Goal: Task Accomplishment & Management: Complete application form

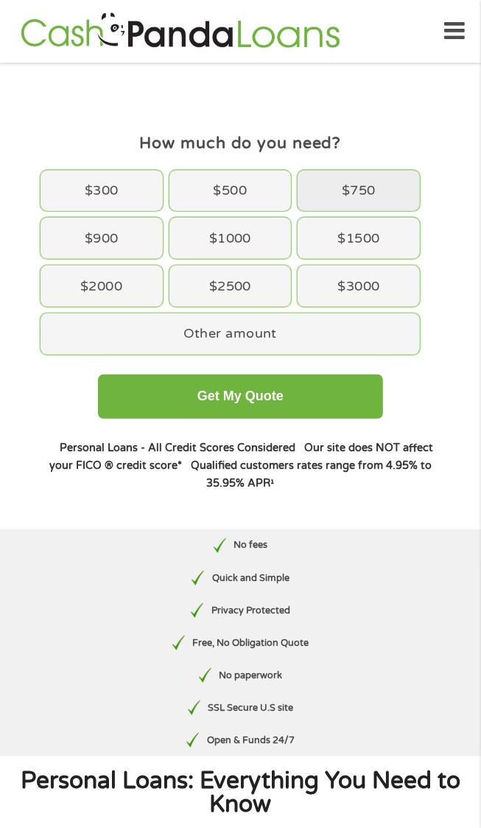
click at [397, 172] on div "$750" at bounding box center [359, 190] width 122 height 41
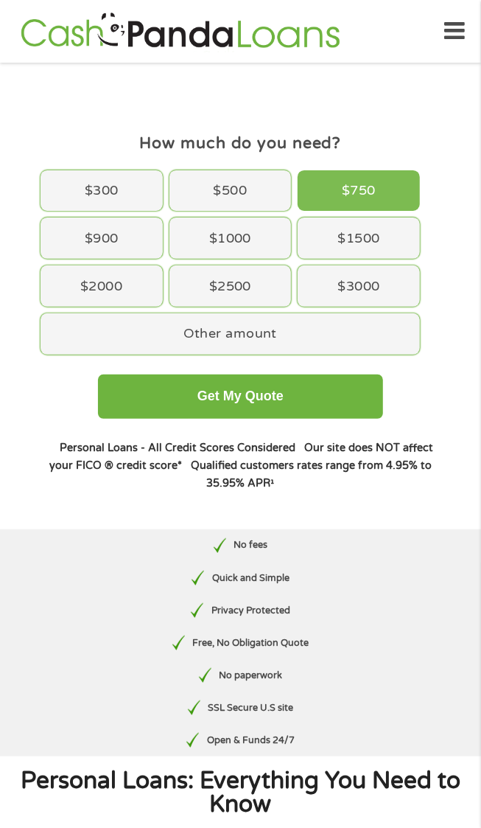
click at [391, 189] on div "$750" at bounding box center [359, 190] width 122 height 41
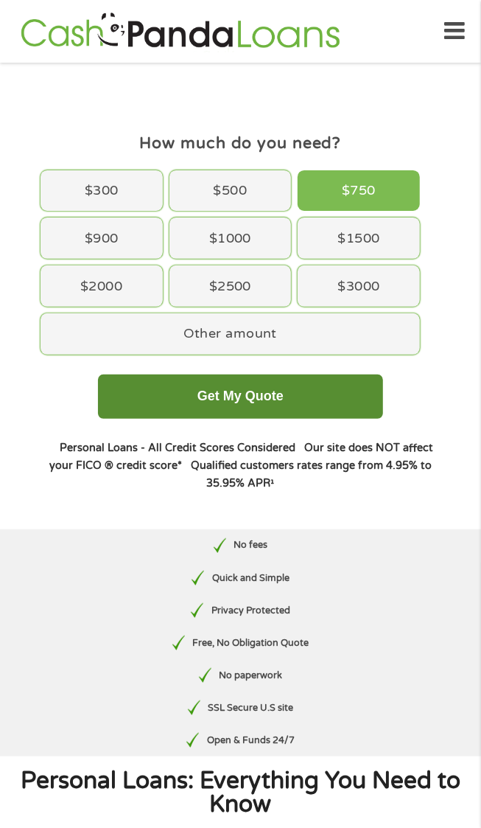
click at [363, 386] on button "Get My Quote" at bounding box center [240, 396] width 285 height 44
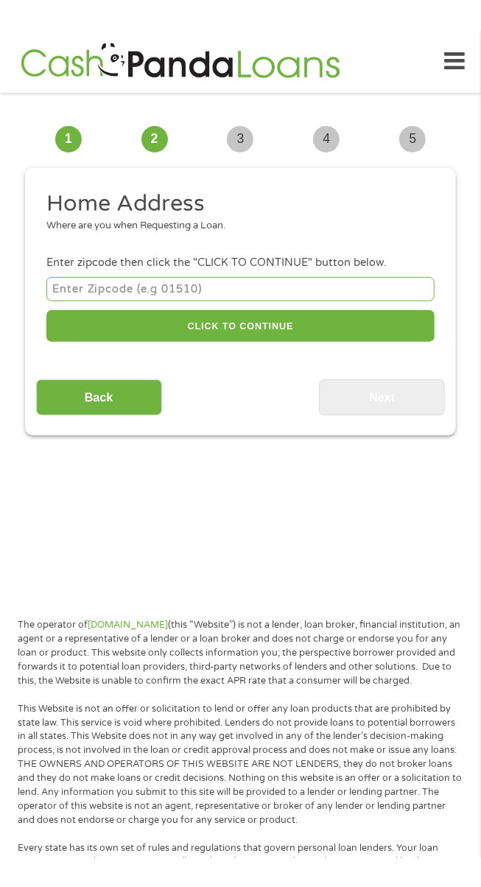
scroll to position [11, 0]
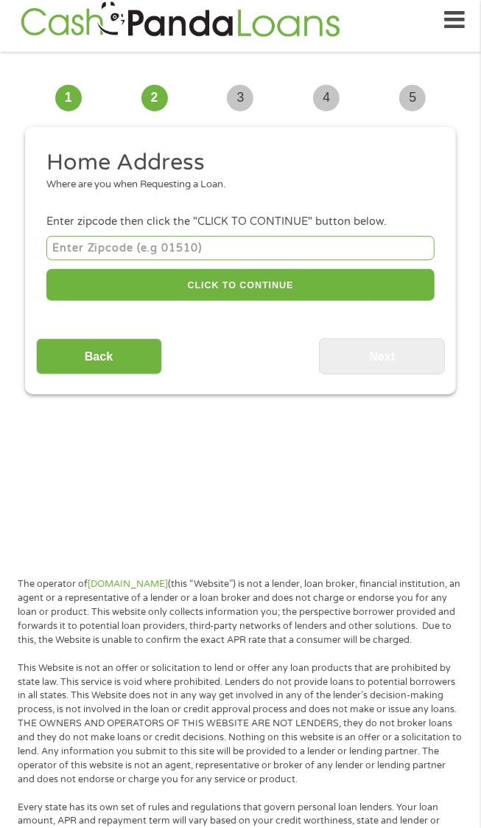
click at [391, 243] on input "number" at bounding box center [240, 248] width 388 height 24
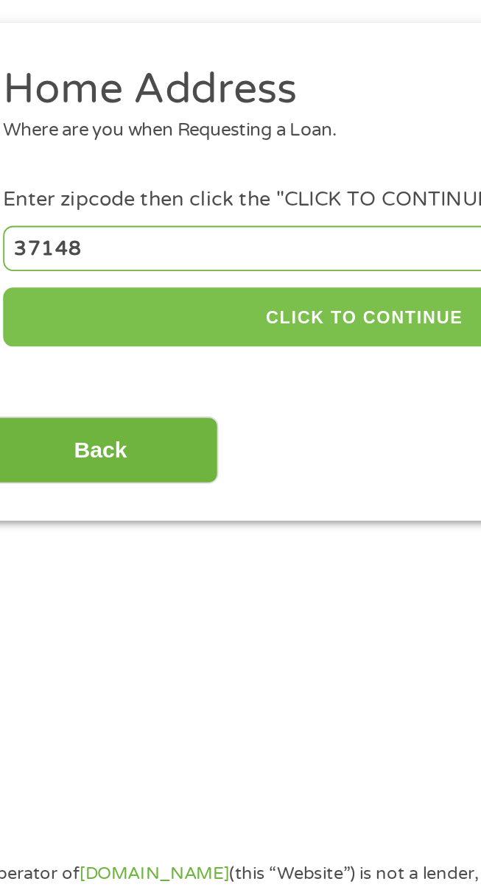
type input "37148"
click at [261, 285] on button "CLICK TO CONTINUE" at bounding box center [240, 285] width 388 height 32
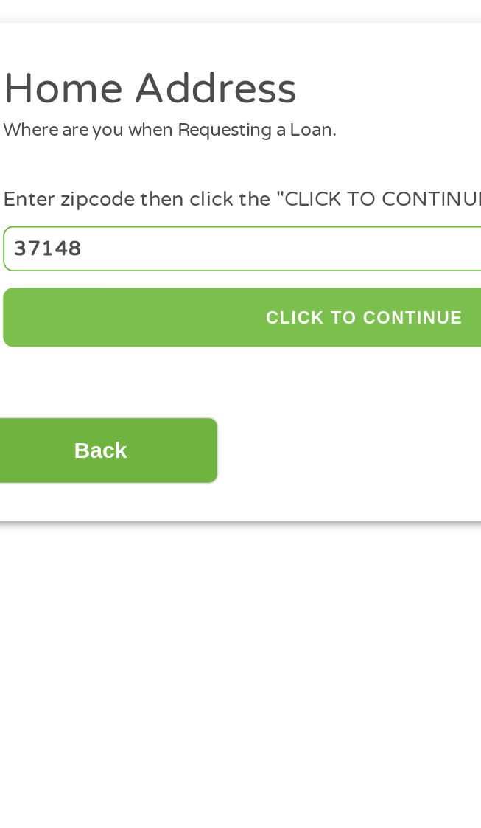
type input "37148"
type input "Portland"
select select "Tennessee"
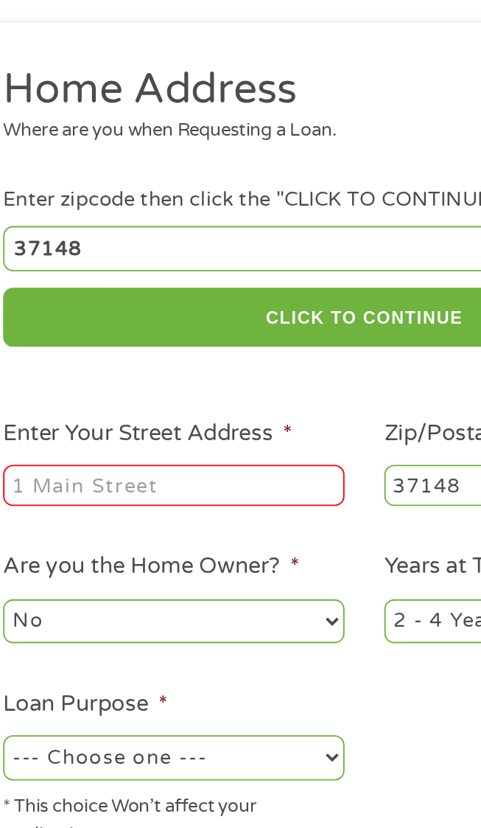
click at [214, 374] on input "Enter Your Street Address *" at bounding box center [138, 375] width 184 height 22
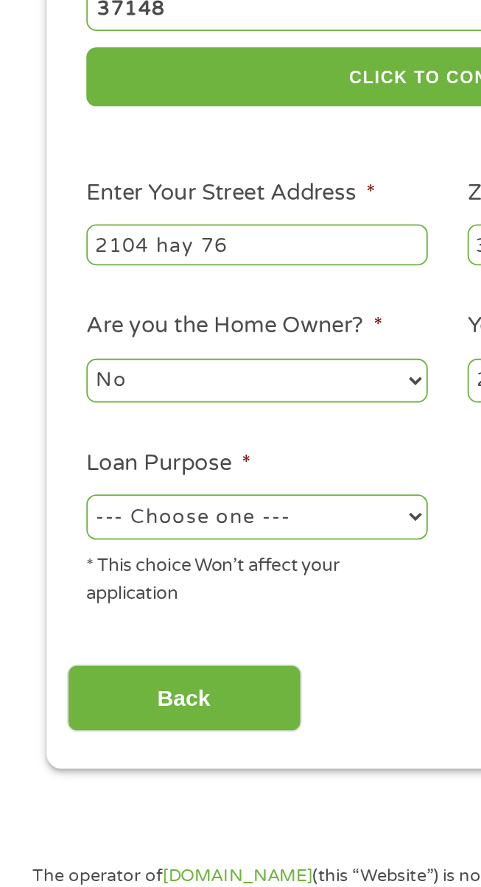
click at [97, 376] on input "2104 hay 76" at bounding box center [138, 375] width 184 height 22
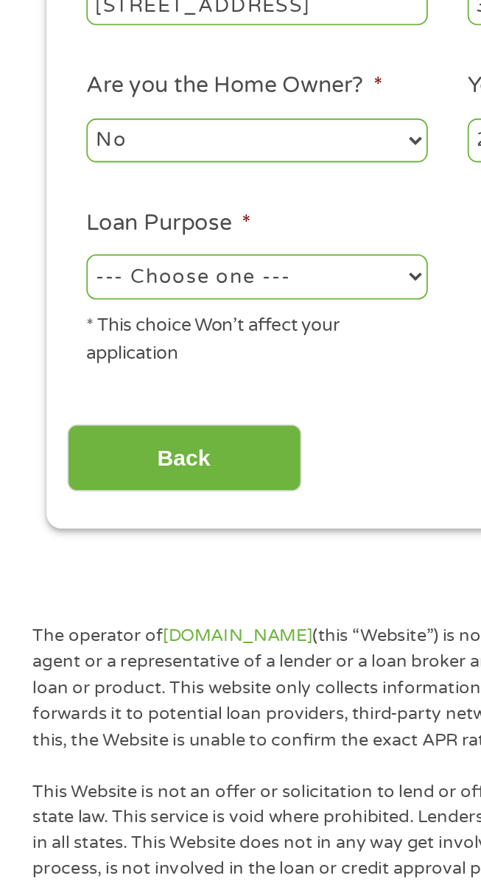
type input "2104 hwy 76"
click at [212, 528] on select "--- Choose one --- Pay Bills Debt Consolidation Home Improvement Major Purchase…" at bounding box center [138, 521] width 184 height 24
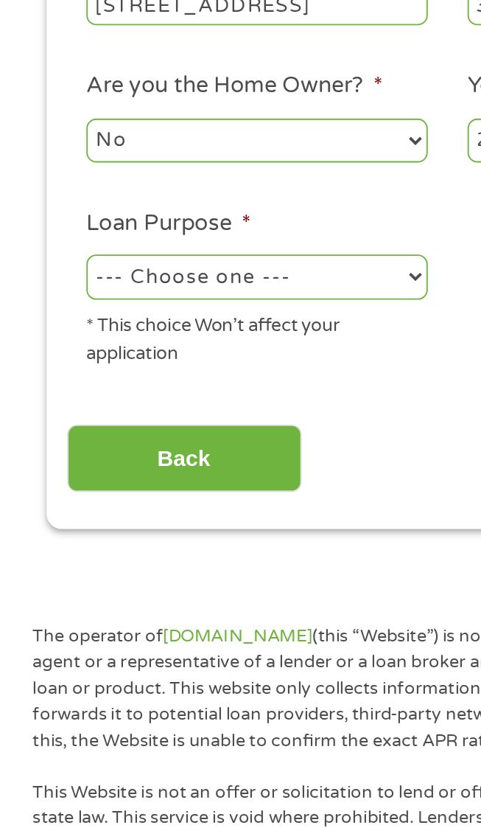
select select "paybills"
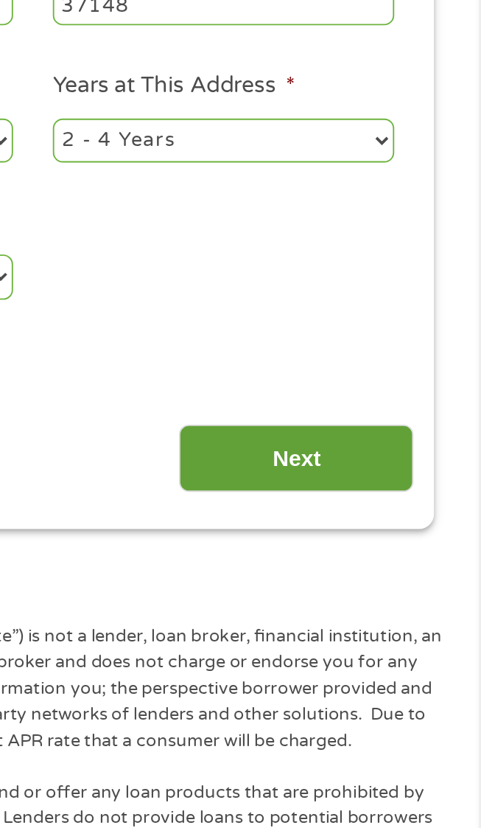
click at [410, 618] on input "Next" at bounding box center [382, 619] width 126 height 36
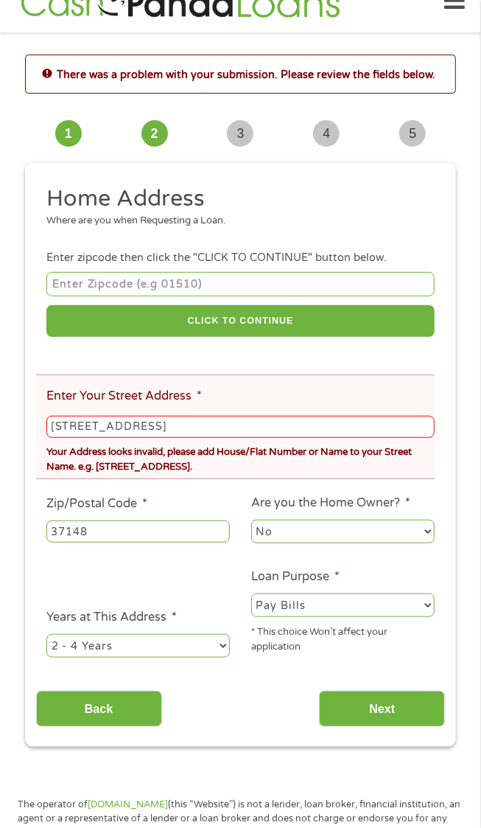
scroll to position [36, 0]
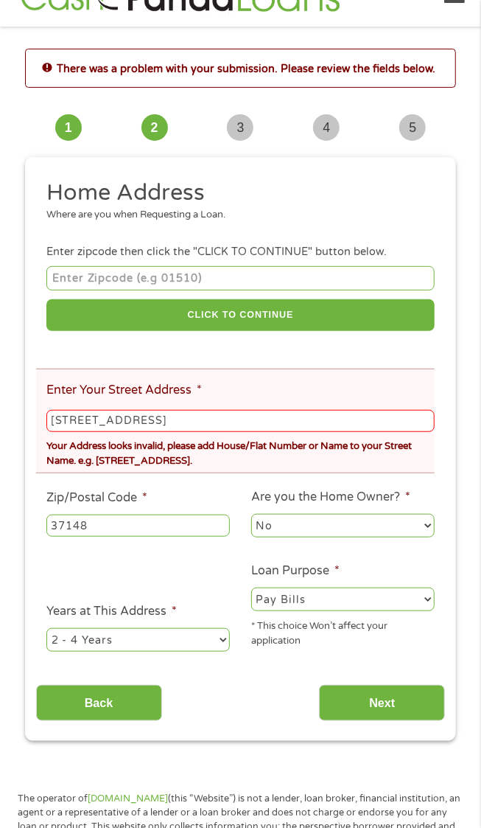
click at [421, 424] on input "2104 hwy 76" at bounding box center [240, 421] width 388 height 22
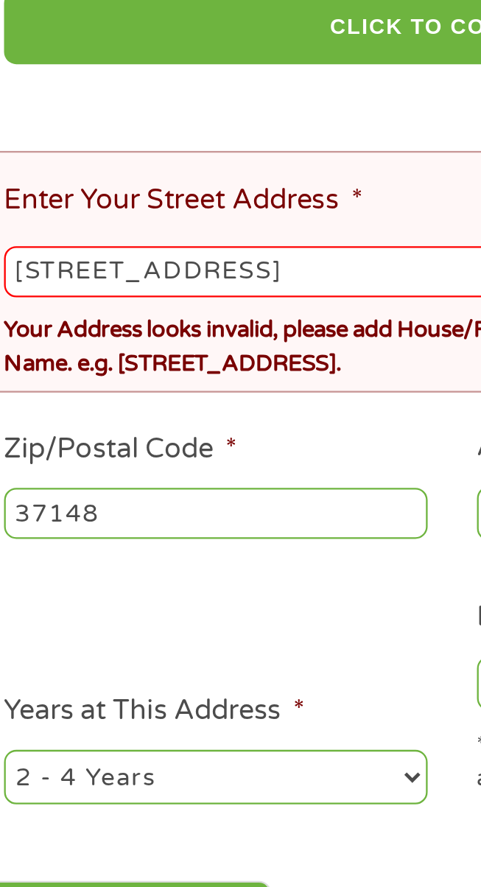
click at [94, 419] on input "2104 hwy 76" at bounding box center [240, 421] width 388 height 22
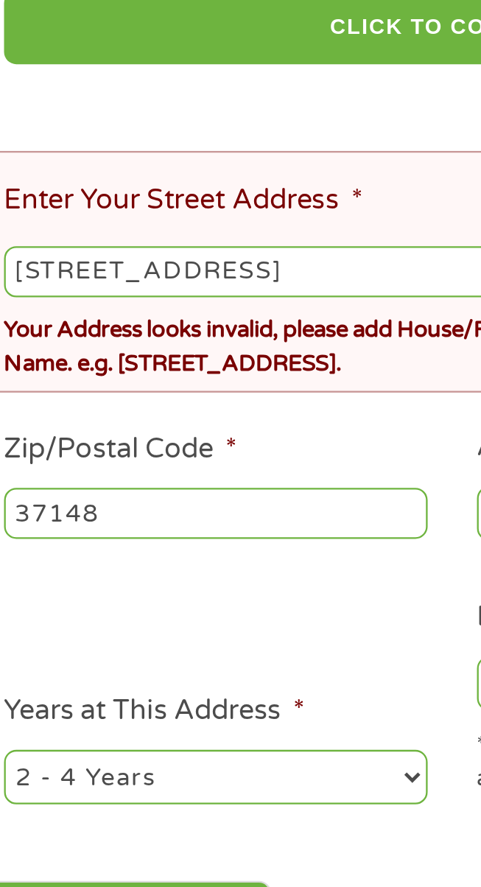
click at [164, 424] on input "2104 Hwy 76" at bounding box center [240, 421] width 388 height 22
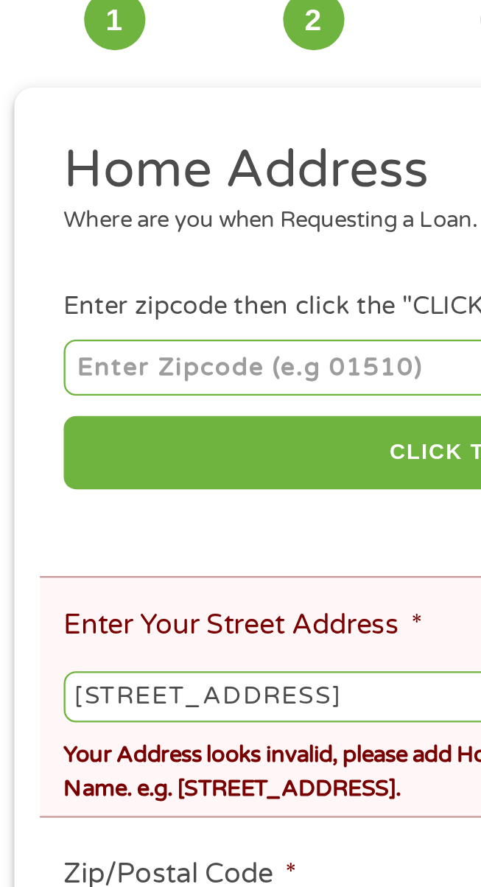
scroll to position [10, 0]
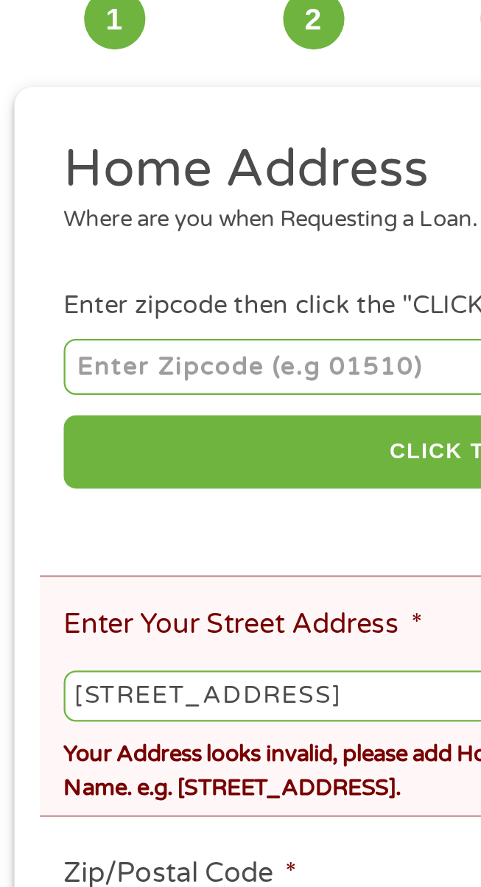
type input "2104 Hwy 76"
click at [175, 302] on input "number" at bounding box center [240, 304] width 388 height 24
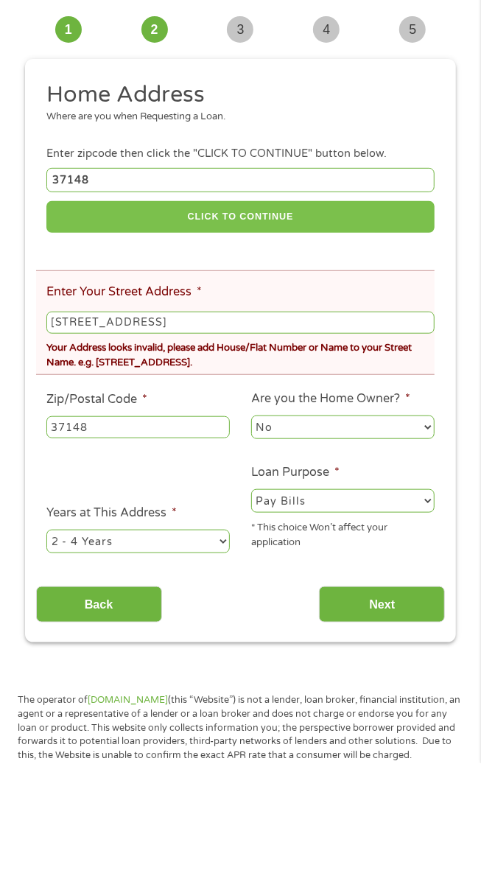
type input "37148"
click at [367, 332] on button "CLICK TO CONTINUE" at bounding box center [240, 341] width 388 height 32
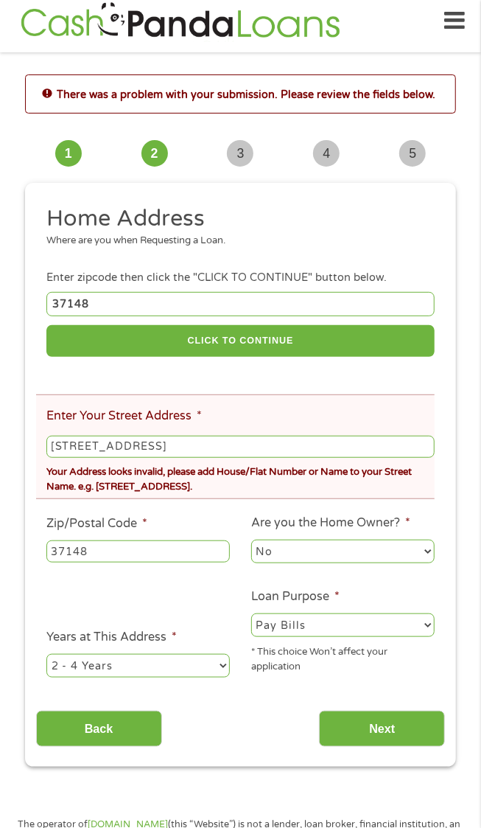
click at [348, 447] on input "2104 Hwy 76" at bounding box center [240, 447] width 388 height 22
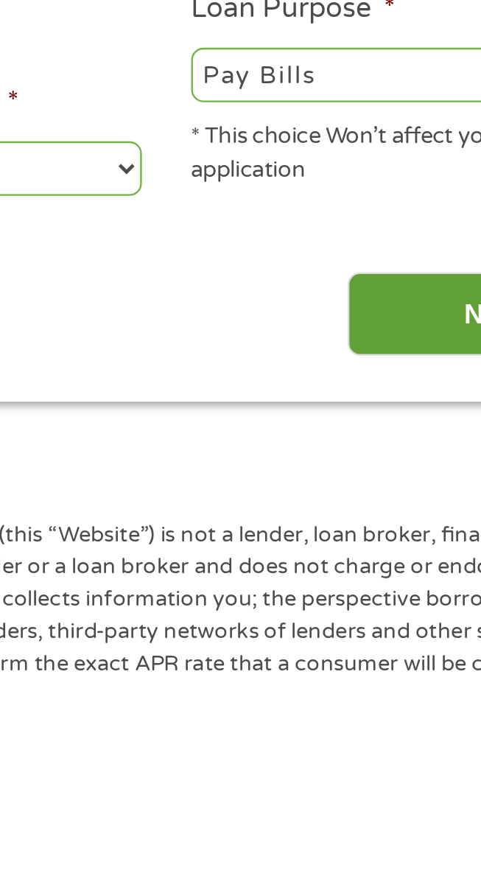
type input "2104 Highway 76"
click at [371, 736] on input "Next" at bounding box center [382, 729] width 126 height 36
click at [371, 728] on input "Next" at bounding box center [382, 729] width 126 height 36
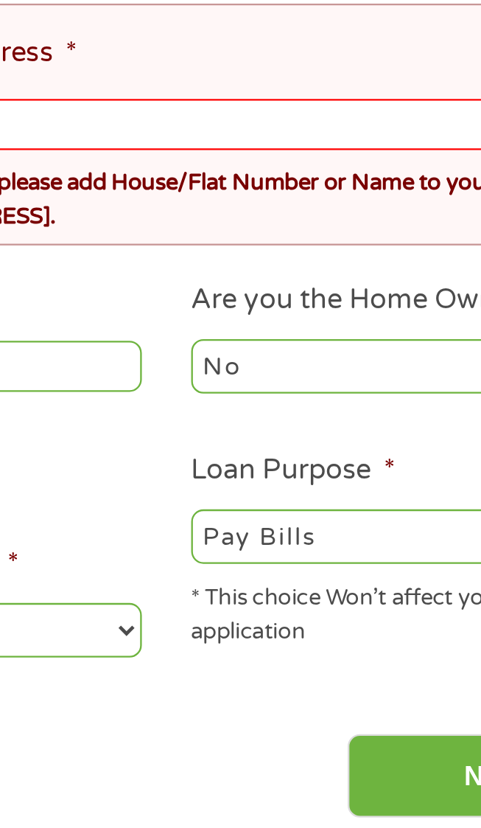
click at [363, 570] on select "No Yes" at bounding box center [343, 560] width 184 height 24
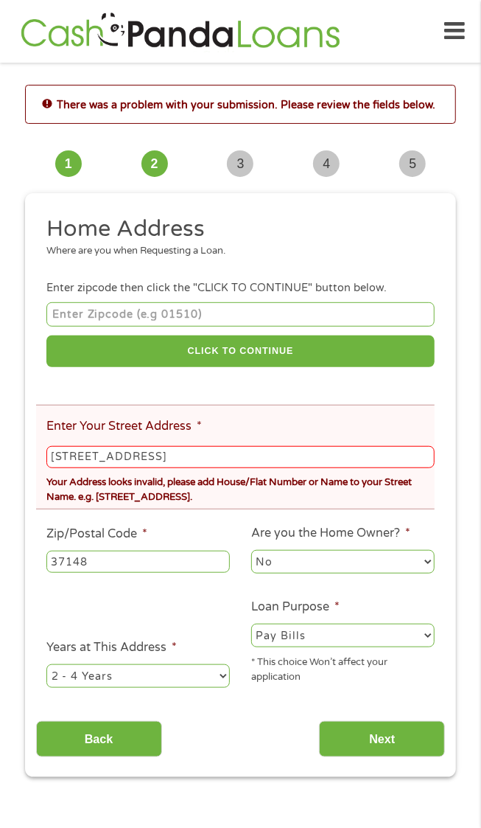
scroll to position [0, 0]
click at [237, 436] on li "Enter Your Street Address * 2104 Highway 76 Your Address looks invalid, please …" at bounding box center [235, 457] width 399 height 105
click at [220, 458] on input "2104 Highway 76" at bounding box center [240, 457] width 388 height 22
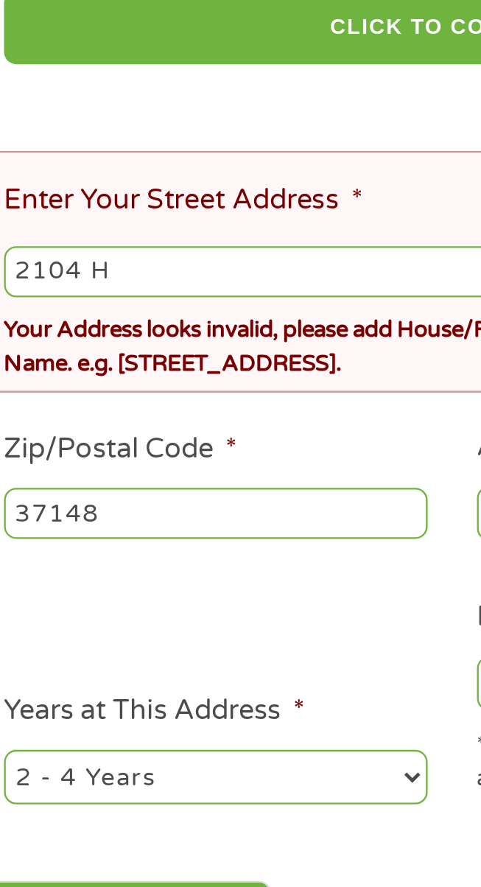
type input "2104"
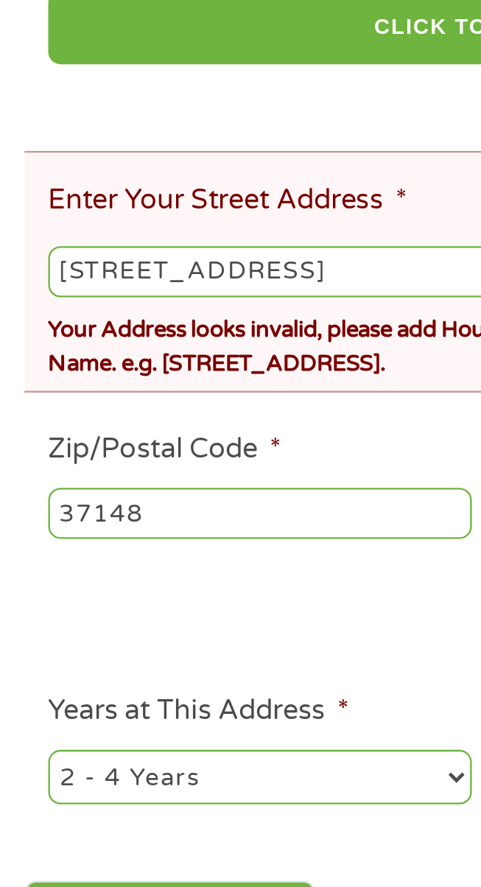
type input "2104 Hwy 76 Portland Tn"
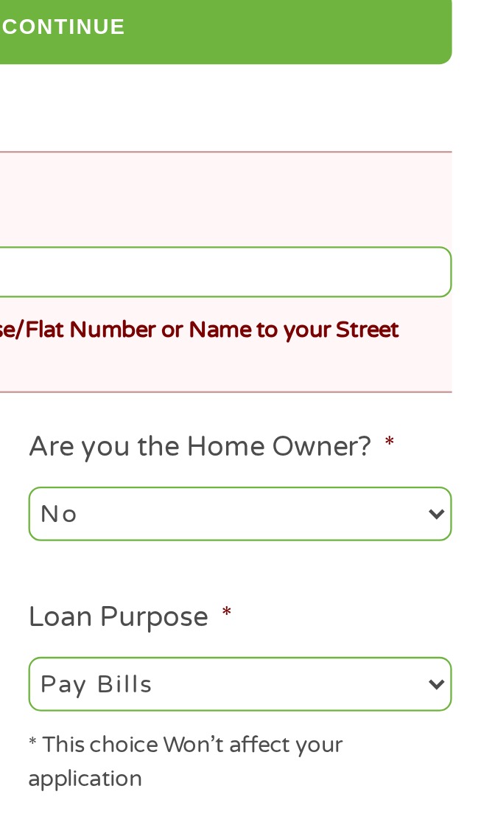
click at [422, 744] on input "Next" at bounding box center [382, 739] width 126 height 36
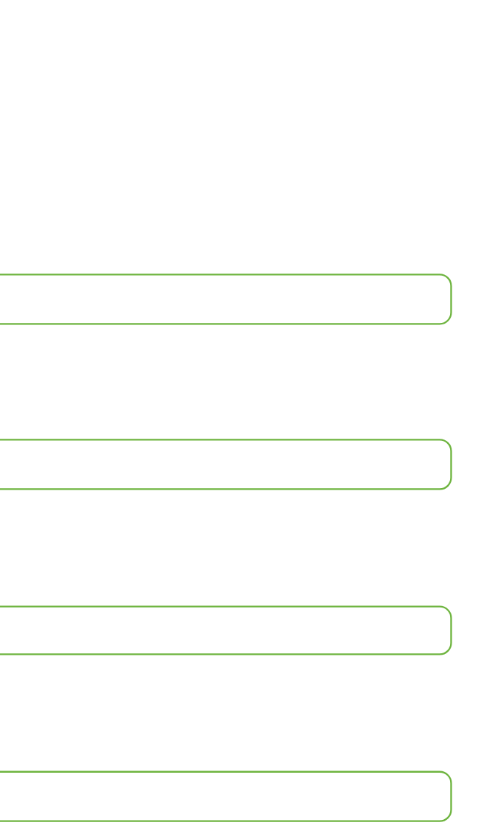
click at [417, 639] on ul "About You This field is hidden when viewing the form Title * --- Choose one ---…" at bounding box center [241, 470] width 410 height 622
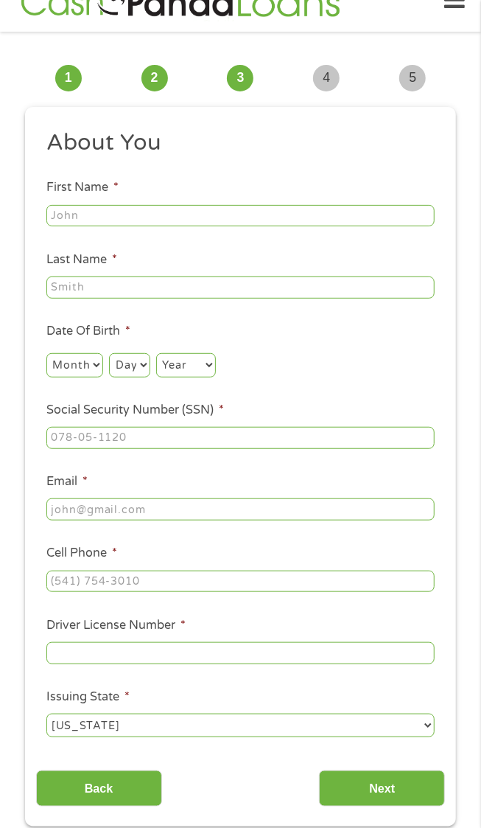
scroll to position [32, 0]
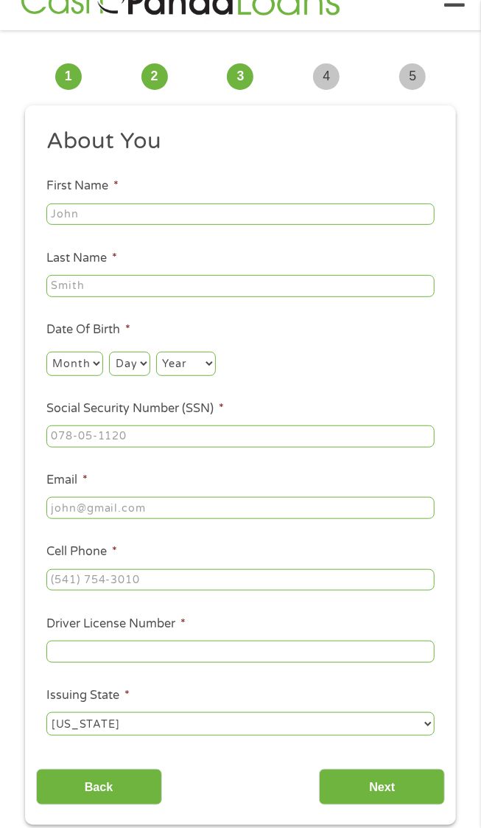
click at [344, 213] on input "First Name *" at bounding box center [240, 214] width 388 height 22
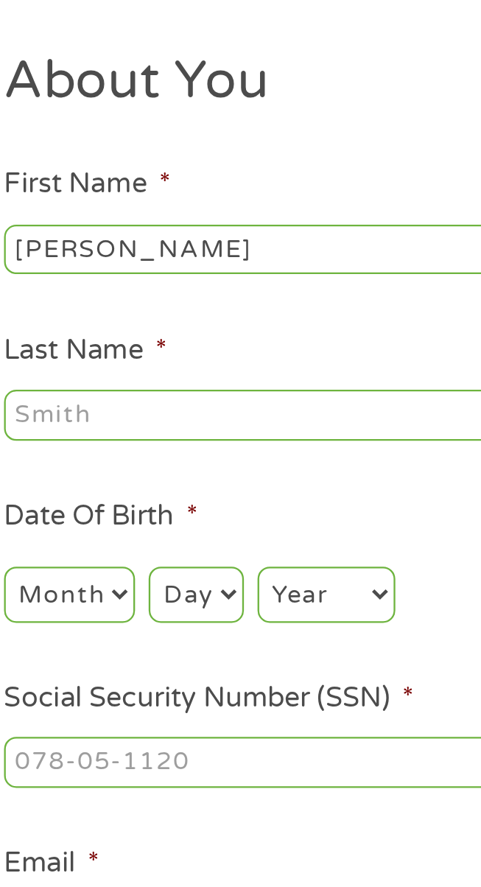
type input "Sheree"
click at [208, 283] on input "Last Name *" at bounding box center [240, 286] width 388 height 22
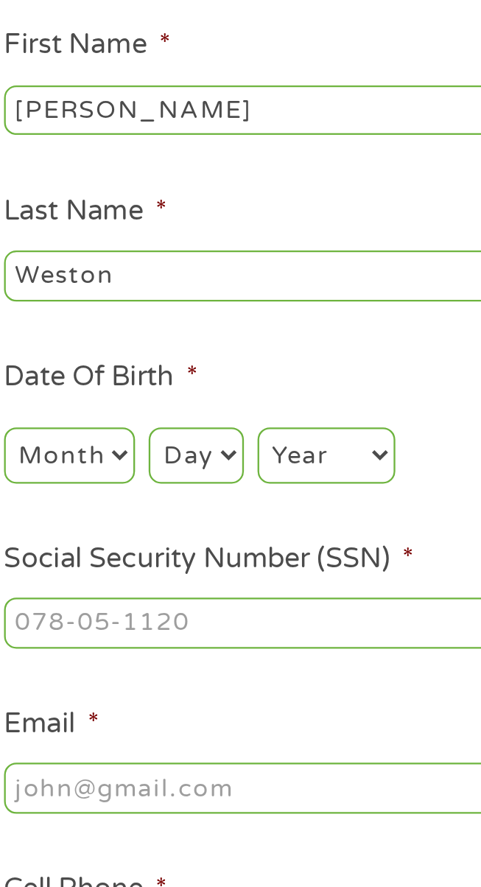
type input "Weston"
click at [96, 364] on select "Month 1 2 3 4 5 6 7 8 9 10 11 12" at bounding box center [74, 364] width 57 height 24
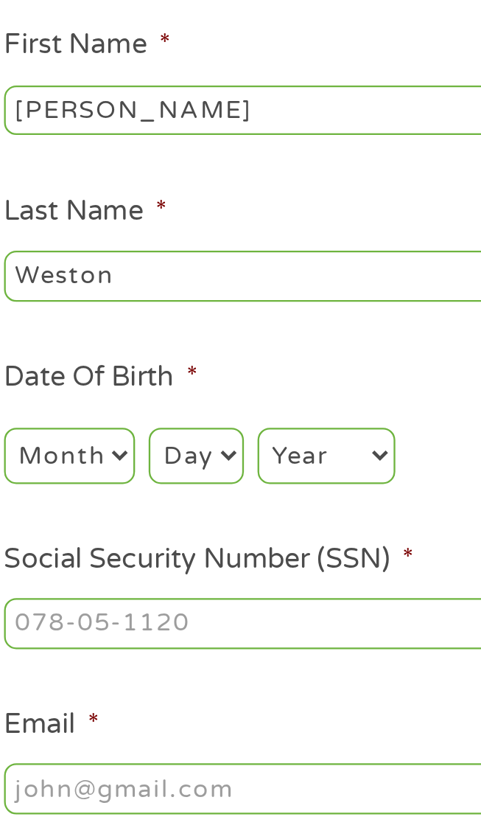
select select "10"
click at [143, 360] on select "Day 1 2 3 4 5 6 7 8 9 10 11 12 13 14 15 16 17 18 19 20 21 22 23 24 25 26 27 28 …" at bounding box center [129, 364] width 41 height 24
select select "11"
click at [203, 358] on select "Year 2007 2006 2005 2004 2003 2002 2001 2000 1999 1998 1997 1996 1995 1994 1993…" at bounding box center [186, 364] width 60 height 24
select select "1982"
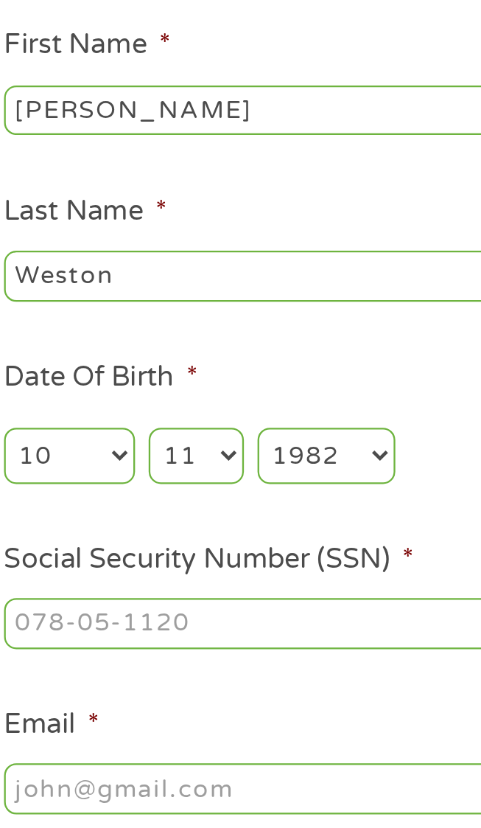
click at [199, 436] on input "Social Security Number (SSN) *" at bounding box center [240, 436] width 388 height 22
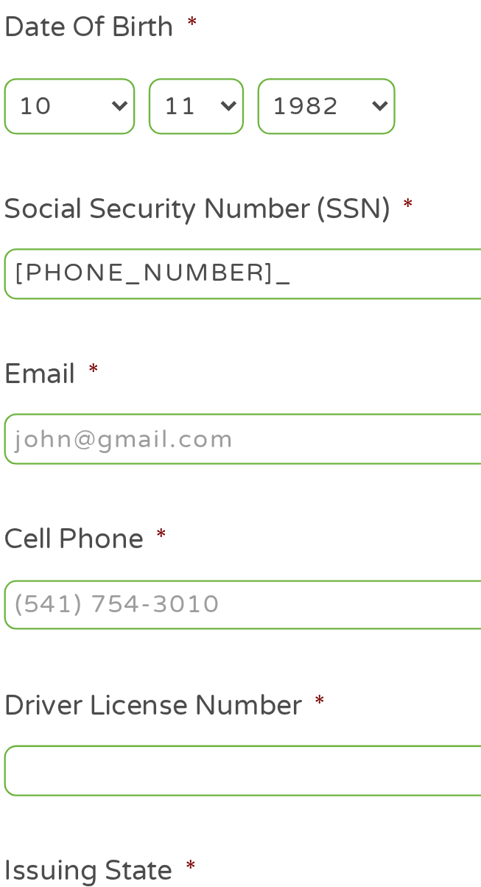
type input "595-24-2064"
click at [195, 517] on input "Email *" at bounding box center [240, 508] width 388 height 22
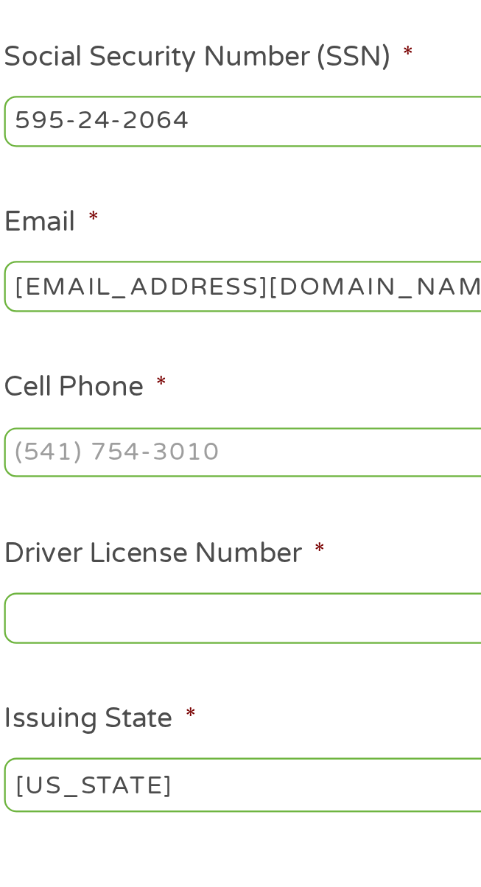
type input "shereeweston364@gmail.com"
click at [168, 581] on input "Cell Phone *" at bounding box center [240, 580] width 388 height 22
type input "(615) 723-3824"
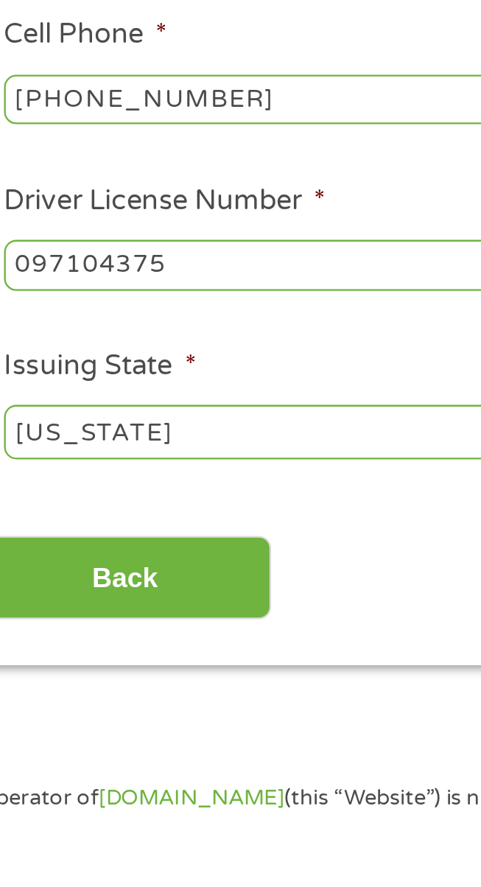
type input "097104375"
click at [203, 733] on select "Alabama Alaska Arizona Arkansas California Colorado Connecticut Delaware Distri…" at bounding box center [240, 724] width 388 height 24
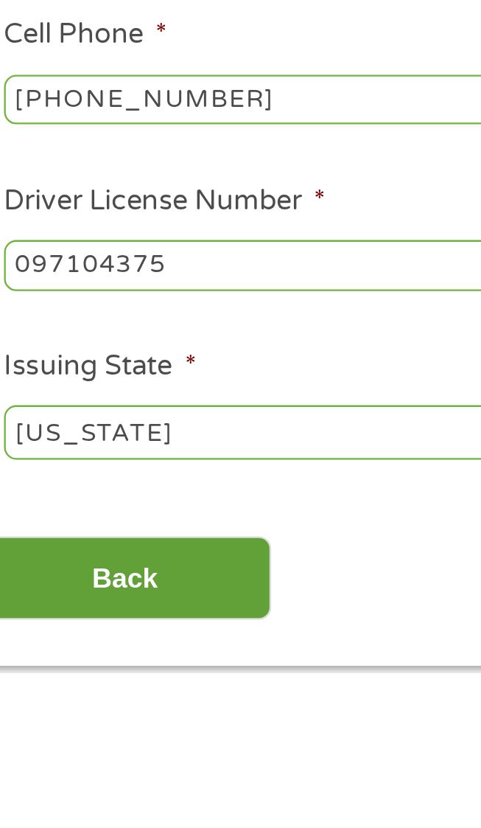
click at [139, 803] on input "Back" at bounding box center [99, 787] width 126 height 36
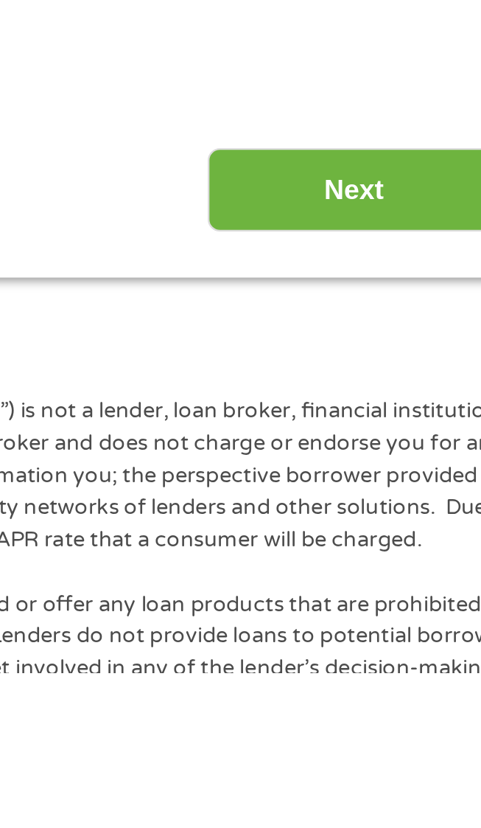
scroll to position [0, 0]
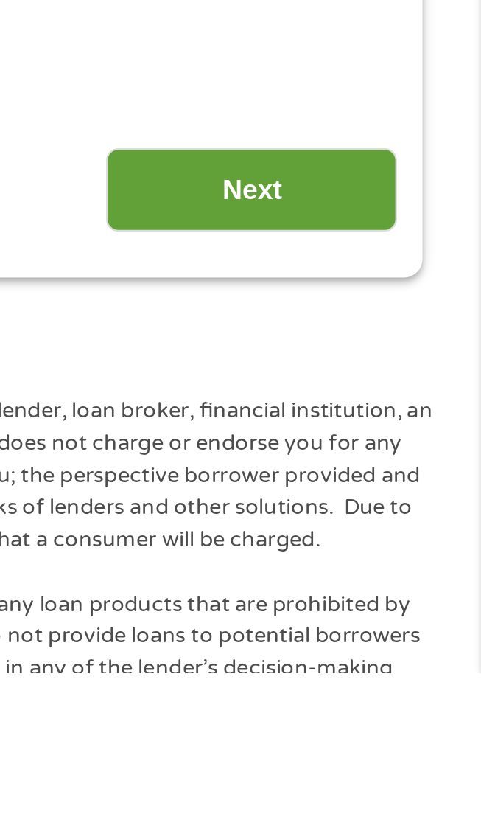
click at [413, 620] on input "Next" at bounding box center [382, 619] width 126 height 36
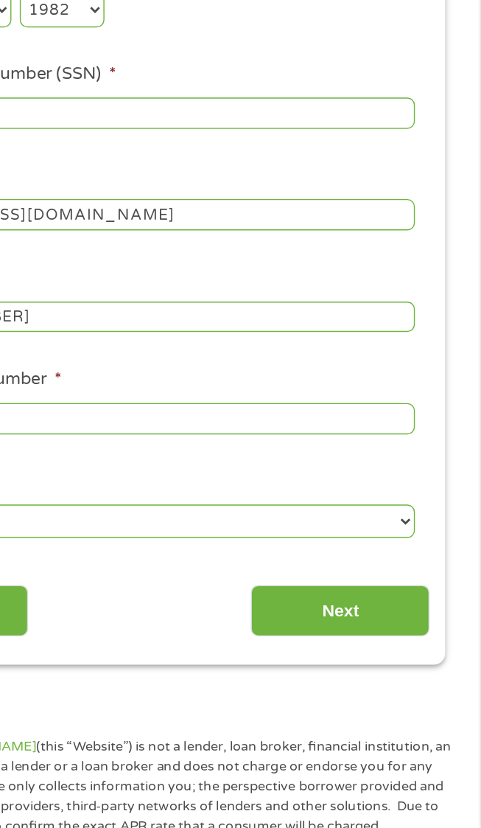
scroll to position [172, 0]
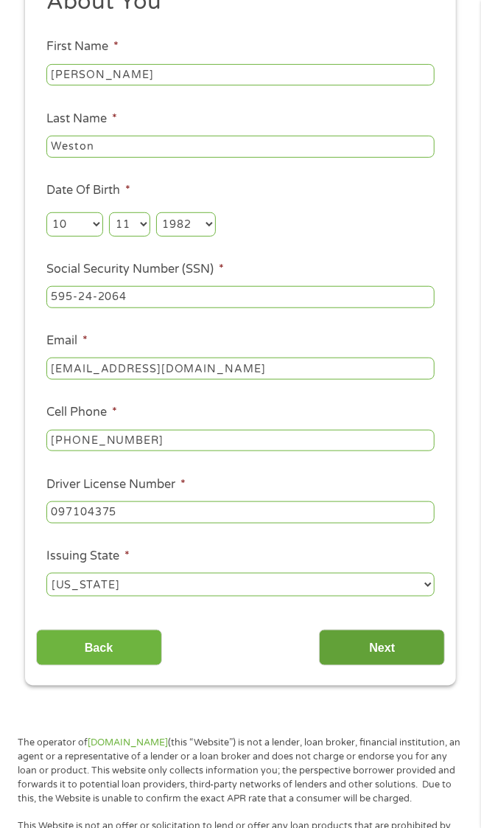
click at [390, 649] on input "Next" at bounding box center [382, 647] width 126 height 36
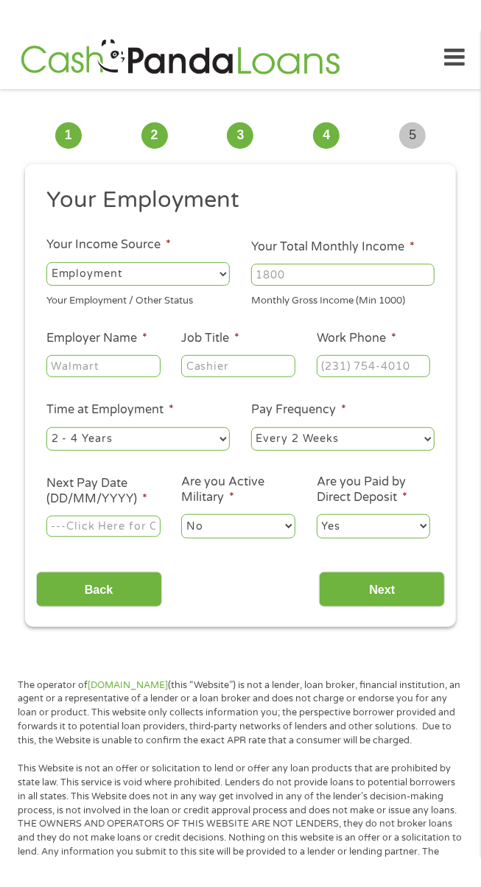
scroll to position [0, 0]
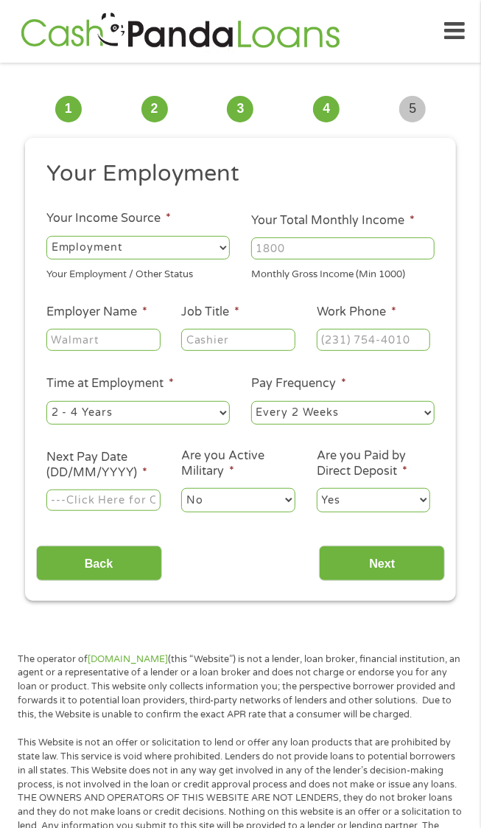
click at [224, 247] on select "--- Choose one --- Employment Self Employed Benefits" at bounding box center [138, 248] width 184 height 24
click at [347, 223] on label "Your Total Monthly Income *" at bounding box center [333, 220] width 164 height 15
click at [347, 237] on input "Your Total Monthly Income *" at bounding box center [343, 248] width 184 height 22
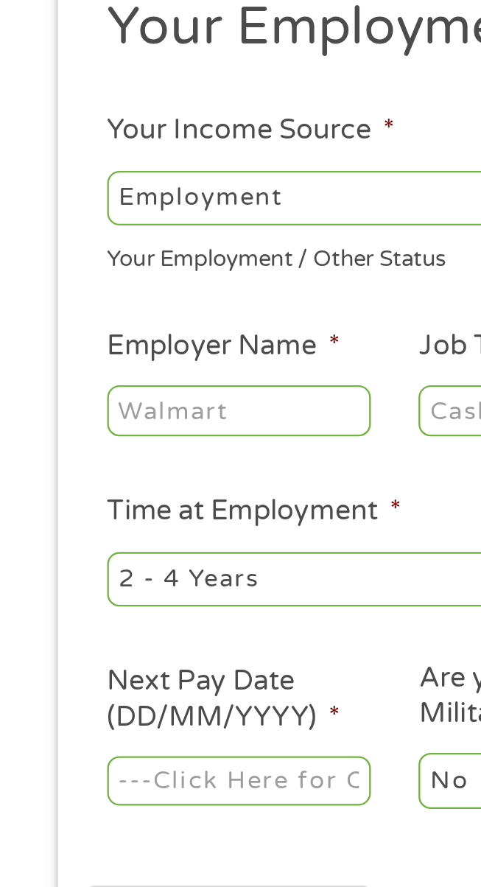
type input "2401"
click at [127, 337] on input "Employer Name *" at bounding box center [103, 340] width 114 height 22
type input "Stor"
type input "Stord warehousing"
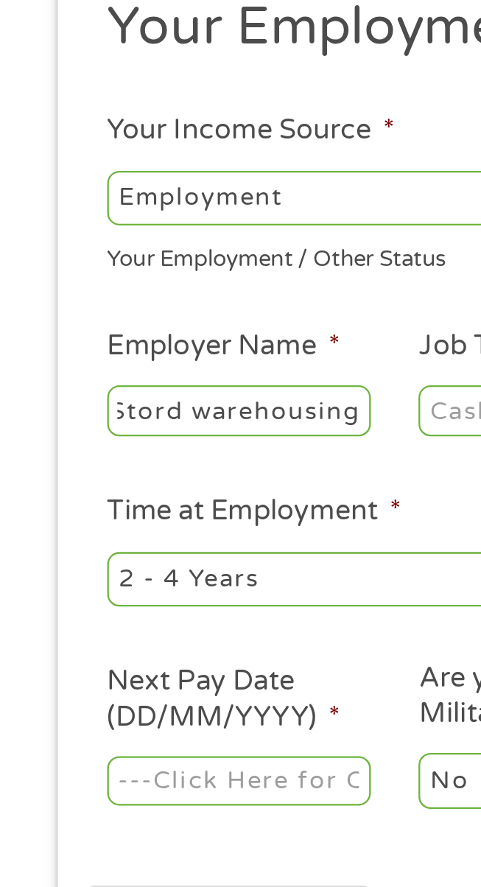
click at [200, 336] on input "Job Title *" at bounding box center [238, 340] width 114 height 22
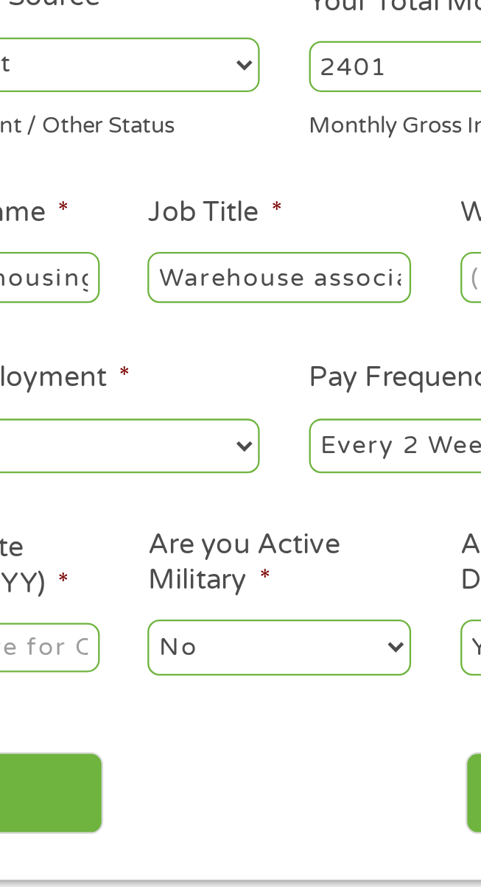
scroll to position [0, 20]
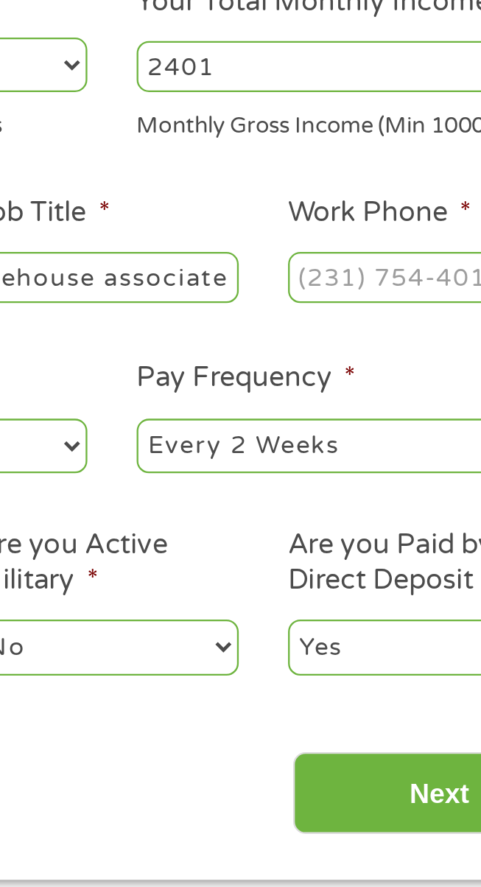
type input "Warehouse associate"
click at [388, 335] on input "Work Phone *" at bounding box center [374, 340] width 114 height 22
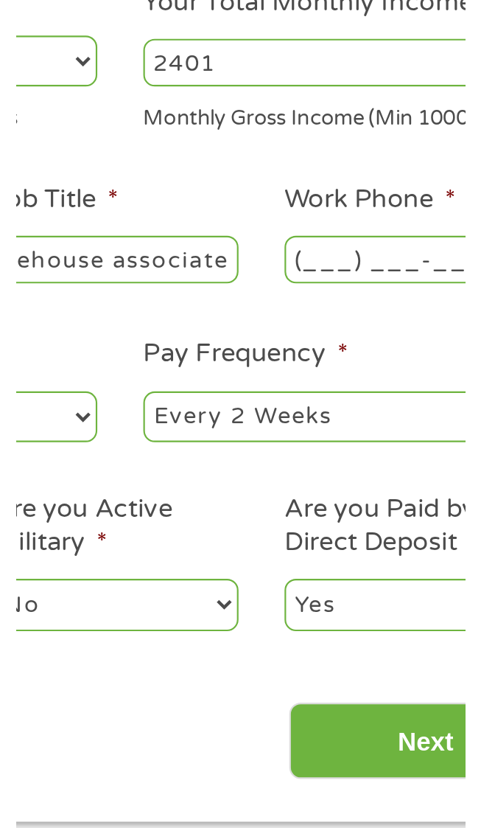
scroll to position [0, 0]
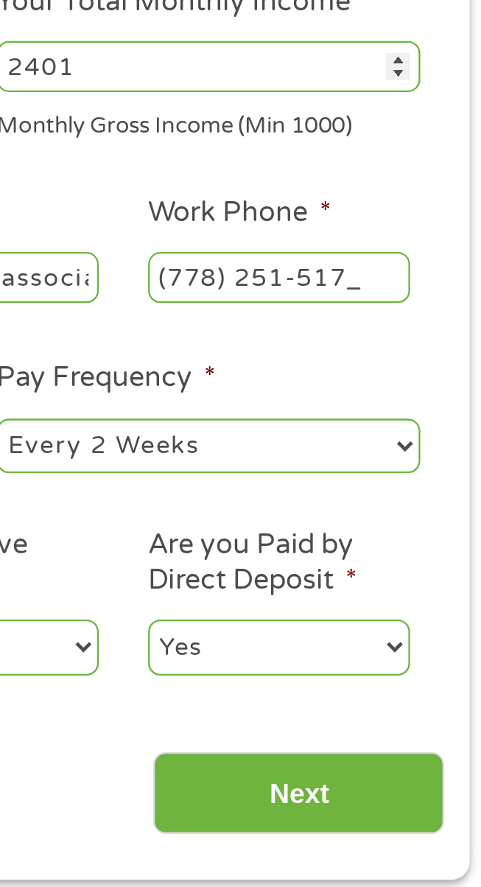
type input "(778) 251-5172"
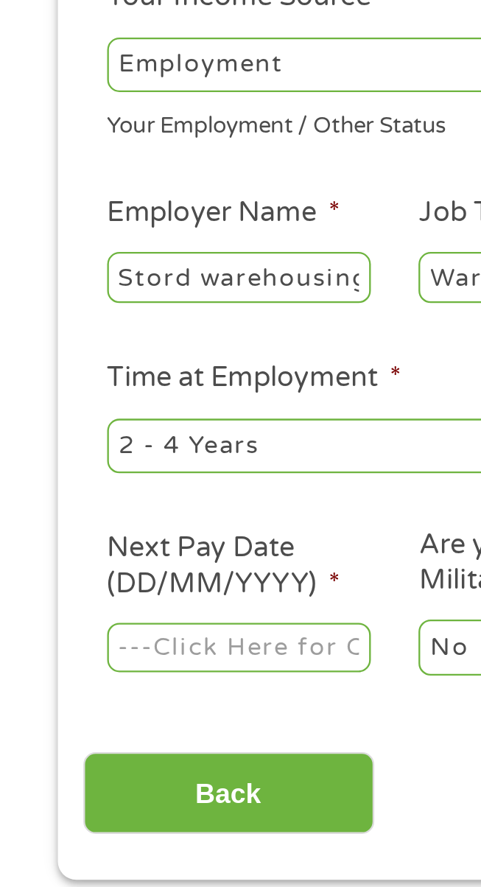
click at [128, 413] on select "--- Choose one --- 1 Year or less 1 - 2 Years 2 - 4 Years Over 4 Years" at bounding box center [138, 413] width 184 height 24
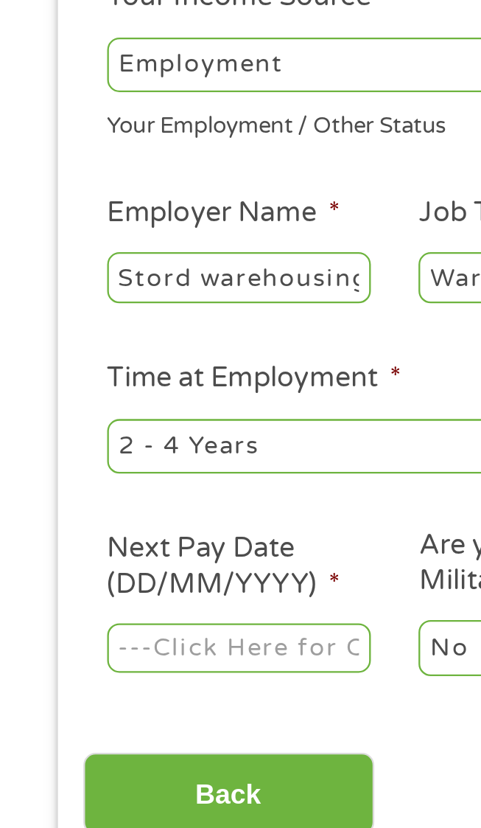
select select "24months"
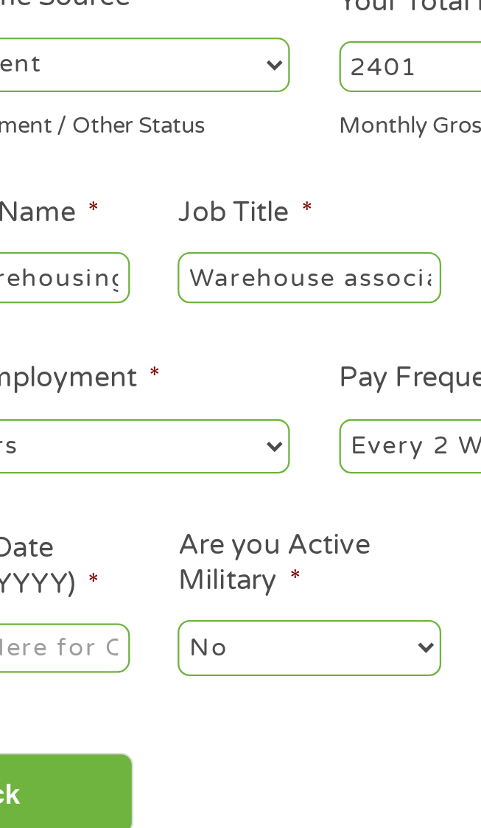
click at [290, 408] on select "--- Choose one --- Every 2 Weeks Every Week Monthly Semi-Monthly" at bounding box center [343, 413] width 184 height 24
select select "weekly"
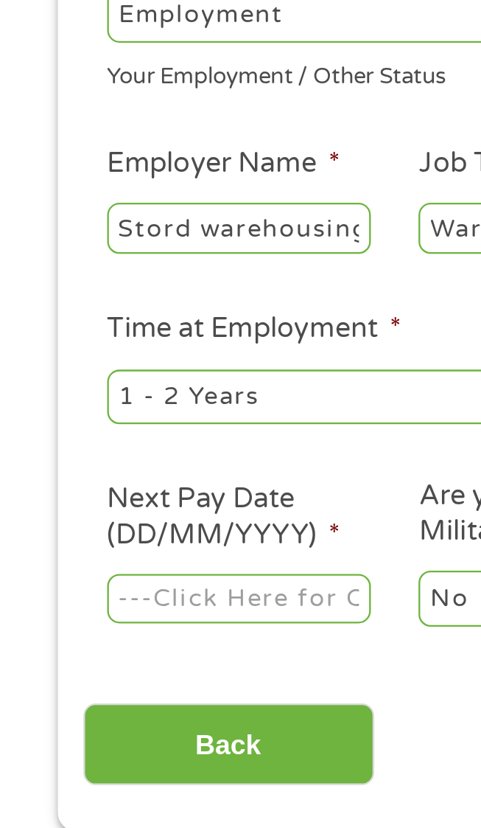
scroll to position [4, 0]
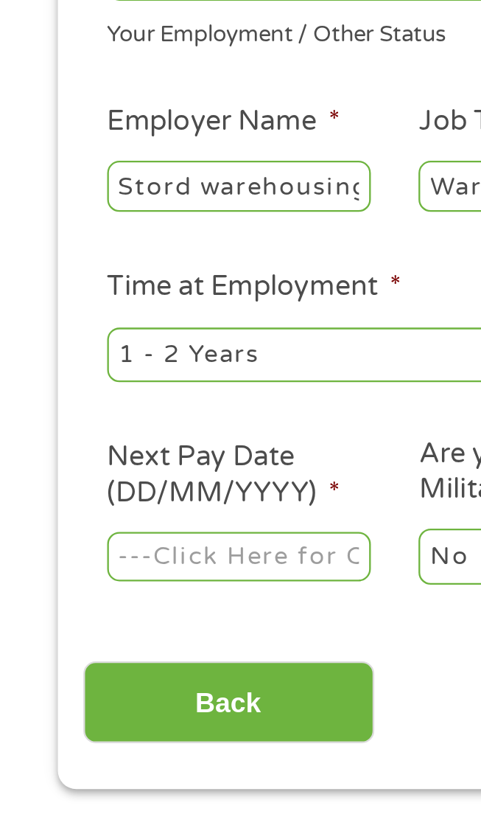
click at [147, 502] on input "Next Pay Date (DD/MM/YYYY) *" at bounding box center [103, 497] width 114 height 22
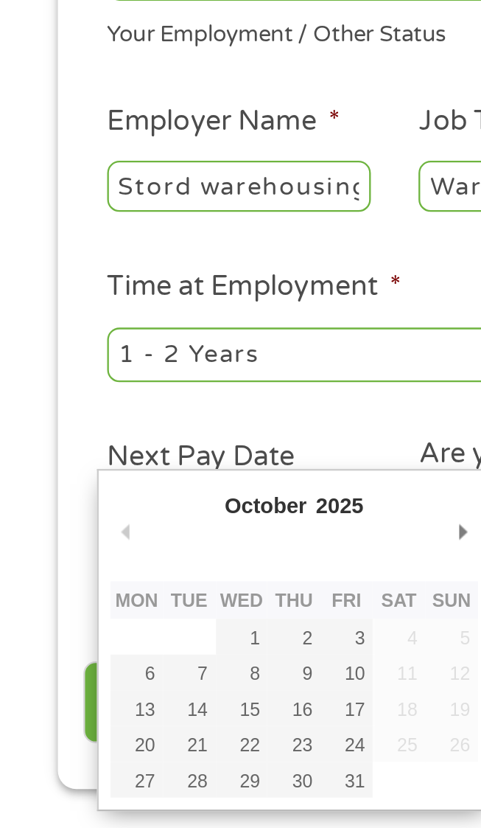
type input "02/10/2025"
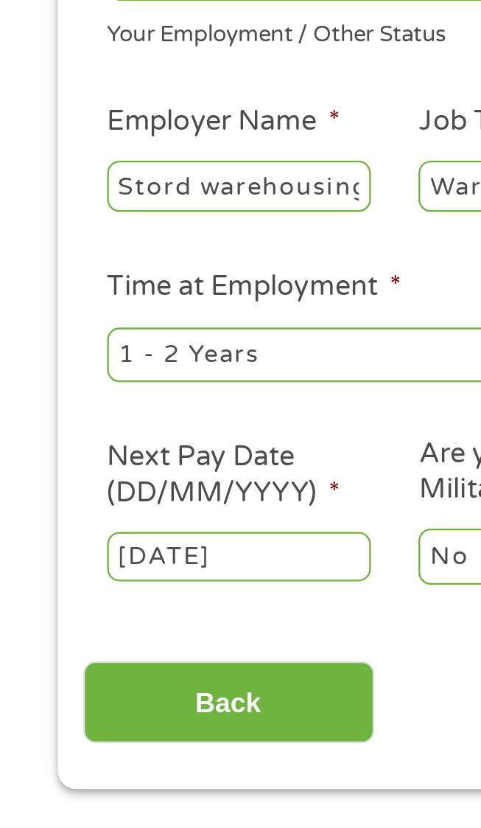
click at [198, 495] on select "No Yes" at bounding box center [238, 496] width 114 height 24
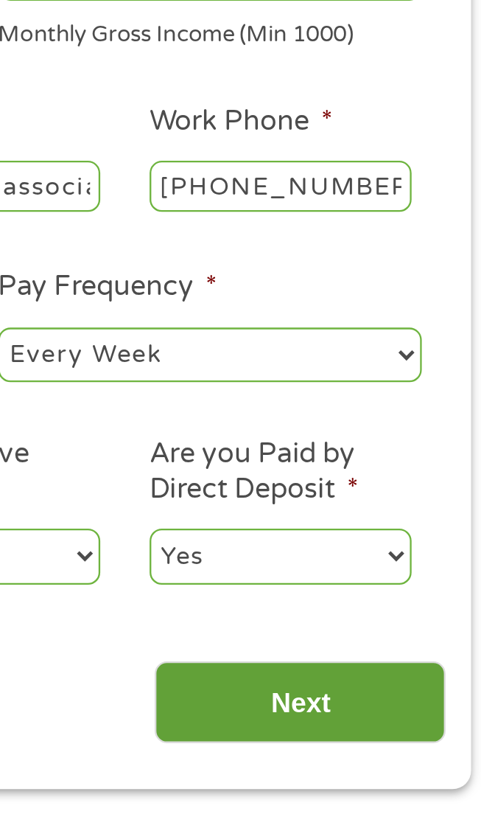
click at [422, 570] on input "Next" at bounding box center [382, 560] width 126 height 36
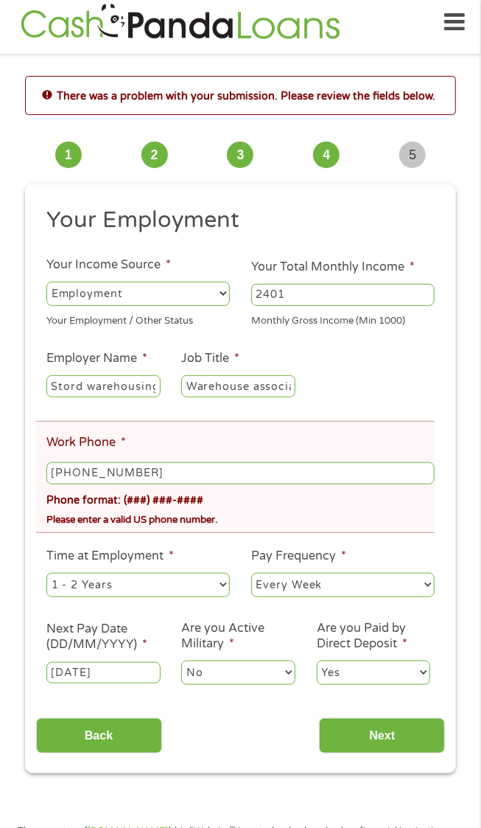
scroll to position [20, 0]
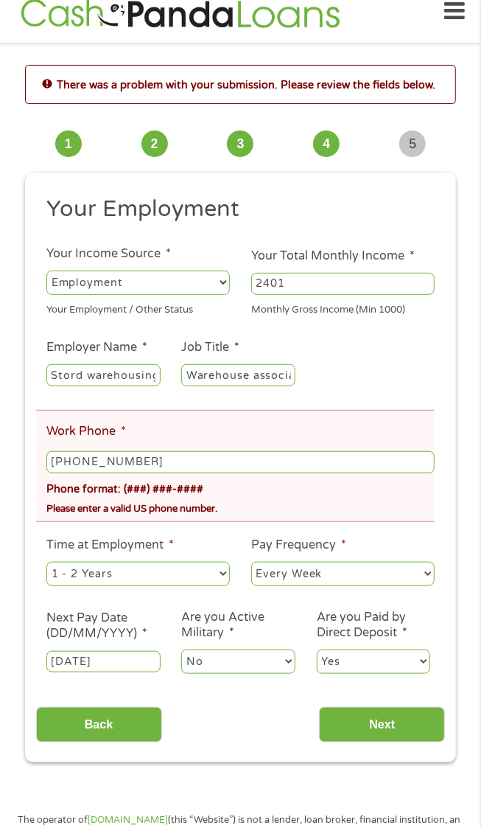
click at [305, 459] on input "(778) 251-5172" at bounding box center [240, 462] width 388 height 22
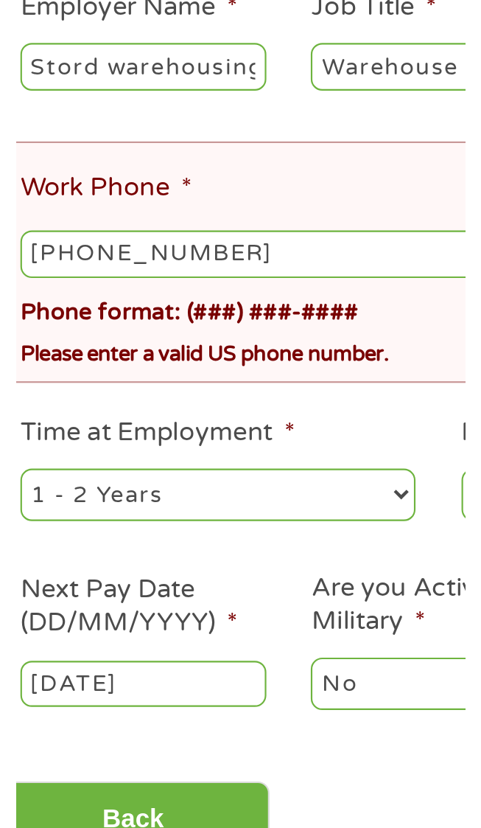
scroll to position [46, 0]
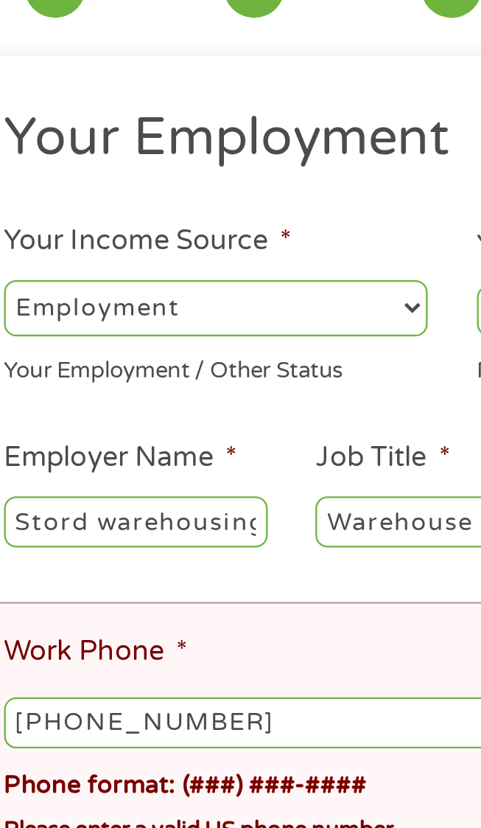
click at [184, 440] on input "(778) 251-5172" at bounding box center [240, 436] width 388 height 22
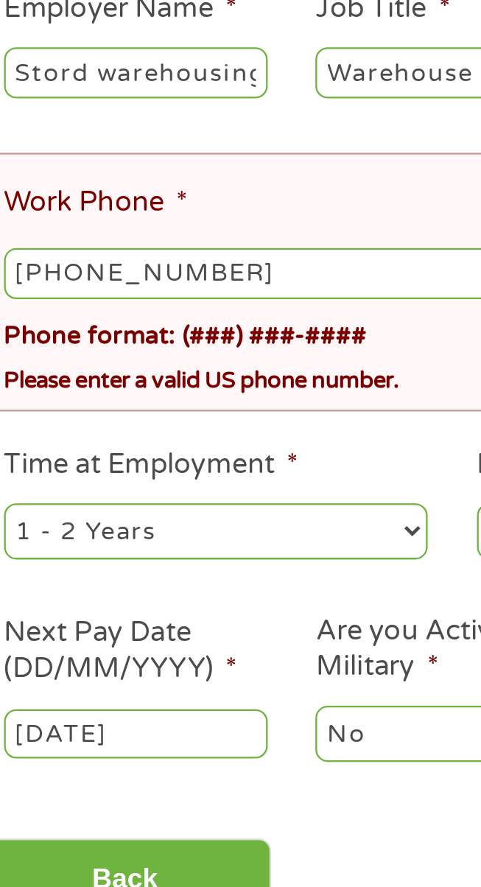
scroll to position [47, 0]
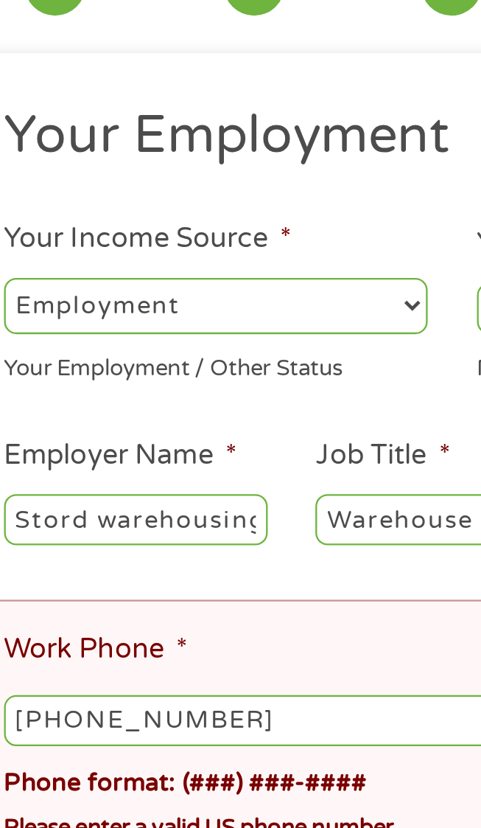
click at [185, 434] on input "(778) 251-5172" at bounding box center [240, 435] width 388 height 22
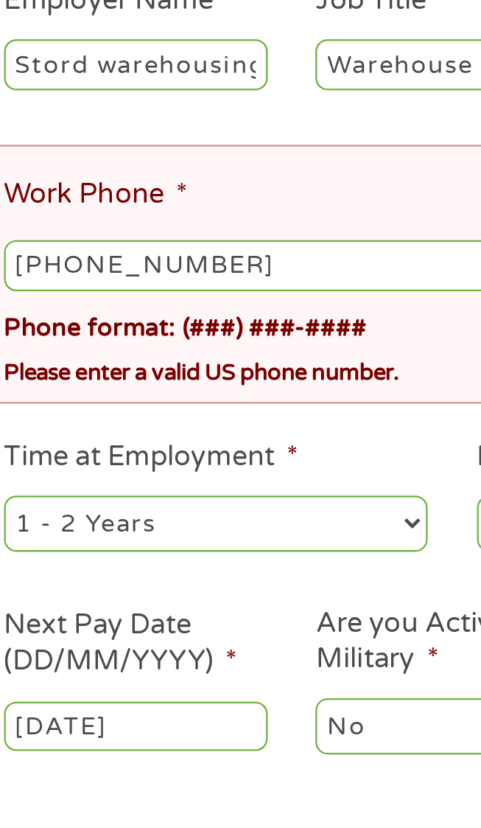
click at [200, 433] on input "(778) 251-5172" at bounding box center [240, 435] width 388 height 22
click at [187, 433] on input "(778) 251-5172" at bounding box center [240, 435] width 388 height 22
click at [194, 434] on input "(778) 251-5172" at bounding box center [240, 435] width 388 height 22
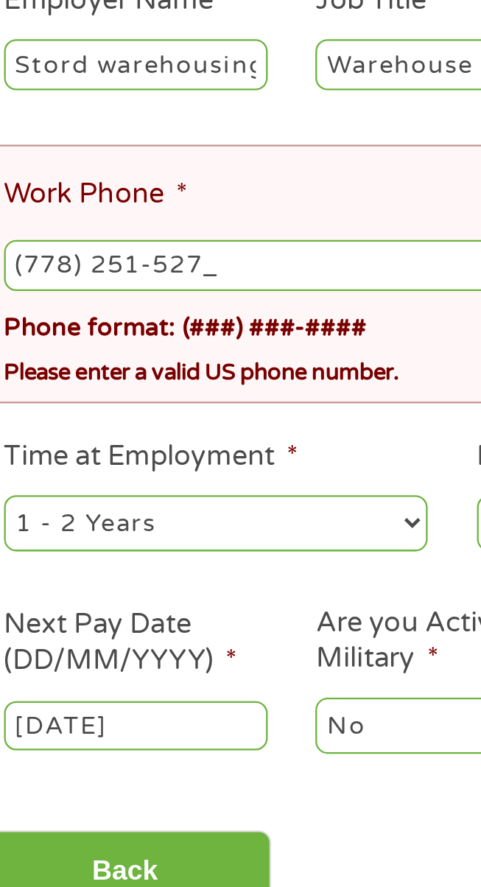
type input "(778) 251-5271"
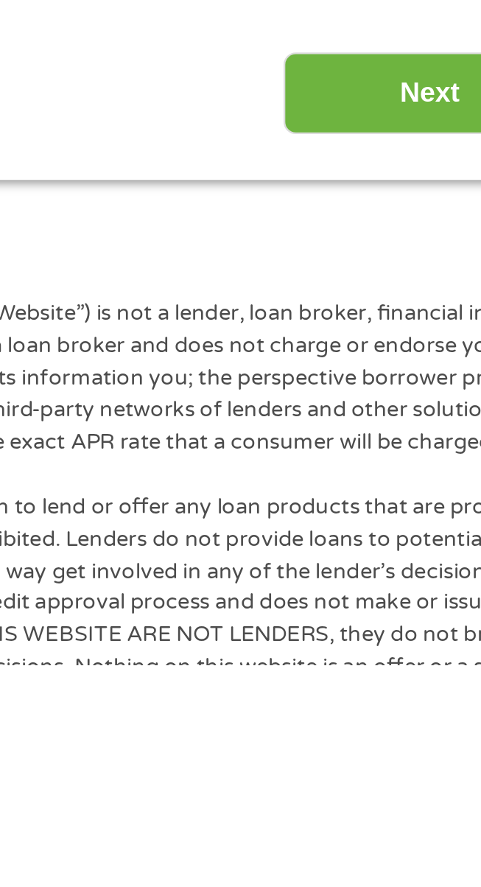
scroll to position [105, 0]
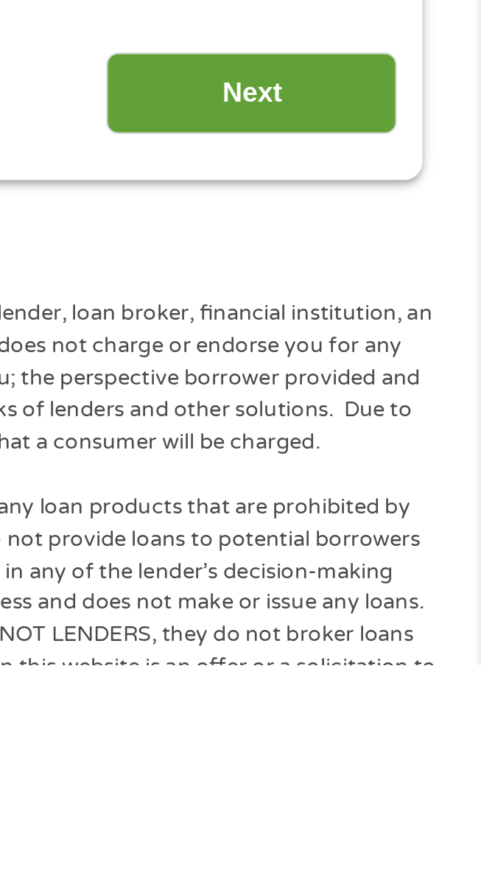
click at [416, 650] on input "Next" at bounding box center [382, 640] width 126 height 36
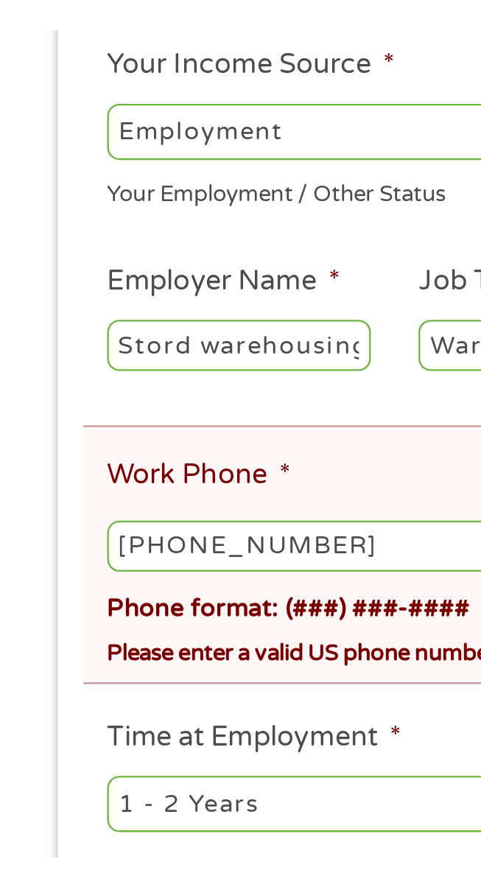
scroll to position [15, 0]
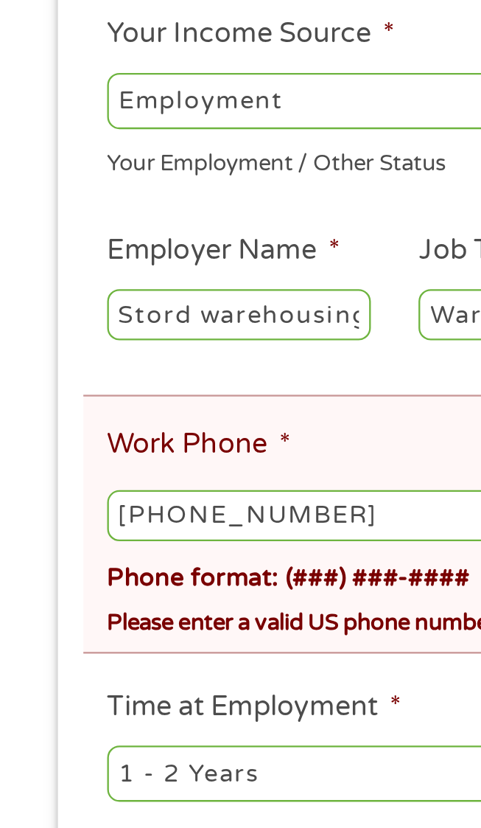
click at [53, 466] on input "(778) 251-5271" at bounding box center [240, 467] width 388 height 22
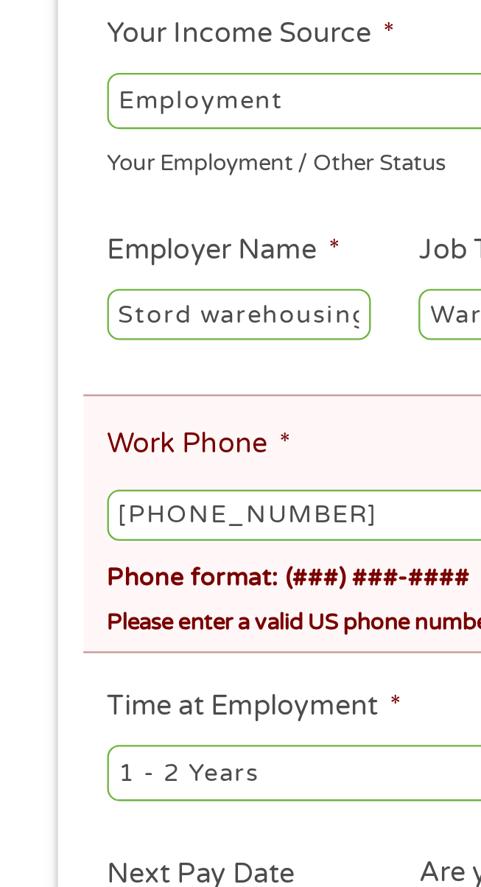
click at [86, 469] on input "(778) 251-5271" at bounding box center [240, 467] width 388 height 22
click at [196, 436] on li "Work Phone * (778) 251-5271 Phone format: (###) ###-#### Please enter a valid U…" at bounding box center [235, 470] width 399 height 111
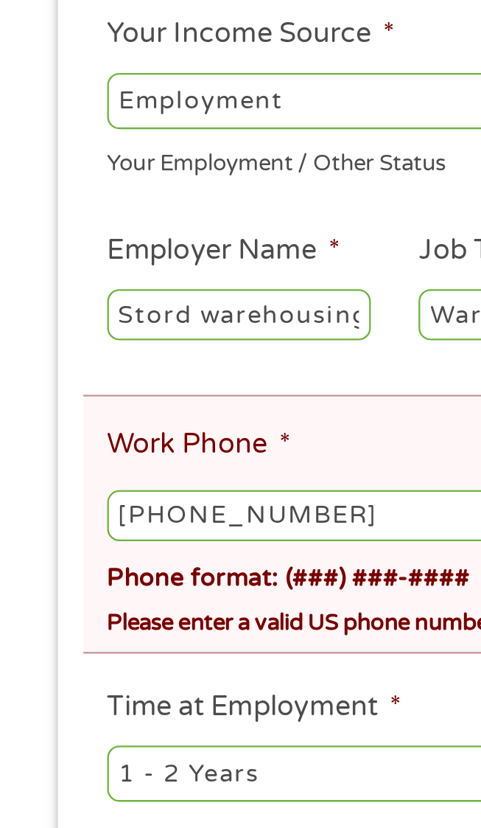
click at [63, 470] on input "(778) 251-5271" at bounding box center [240, 467] width 388 height 22
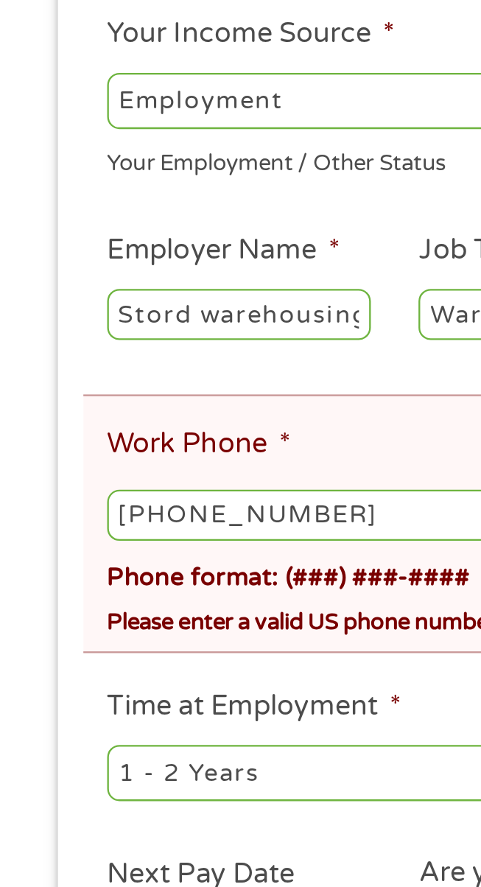
click at [84, 472] on input "(778) 251-5271" at bounding box center [240, 467] width 388 height 22
type input "(778) 251-5271"
click at [186, 471] on input "(778) 251-5271" at bounding box center [240, 467] width 388 height 22
click at [189, 470] on input "(778) 251-5271" at bounding box center [240, 467] width 388 height 22
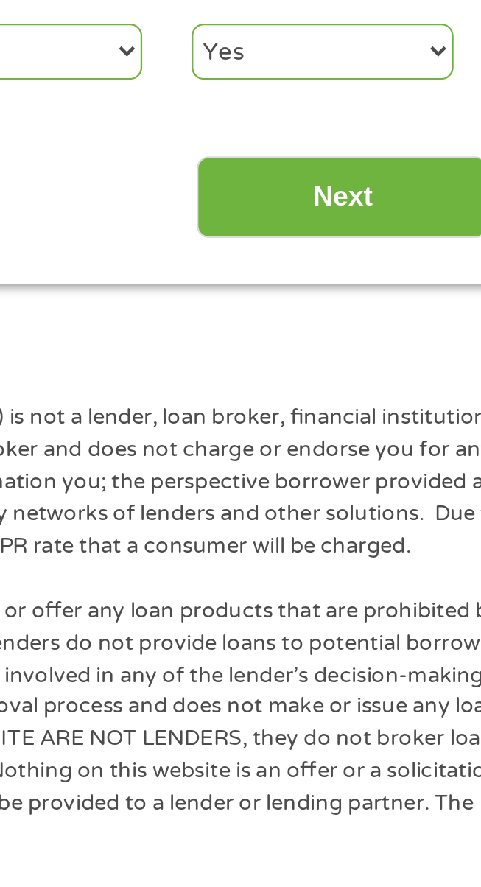
scroll to position [125, 0]
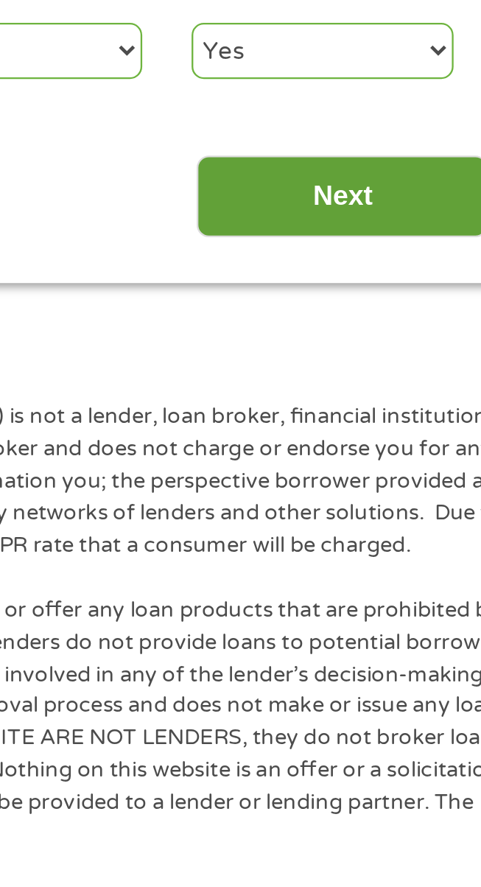
click at [416, 618] on input "Next" at bounding box center [382, 620] width 126 height 36
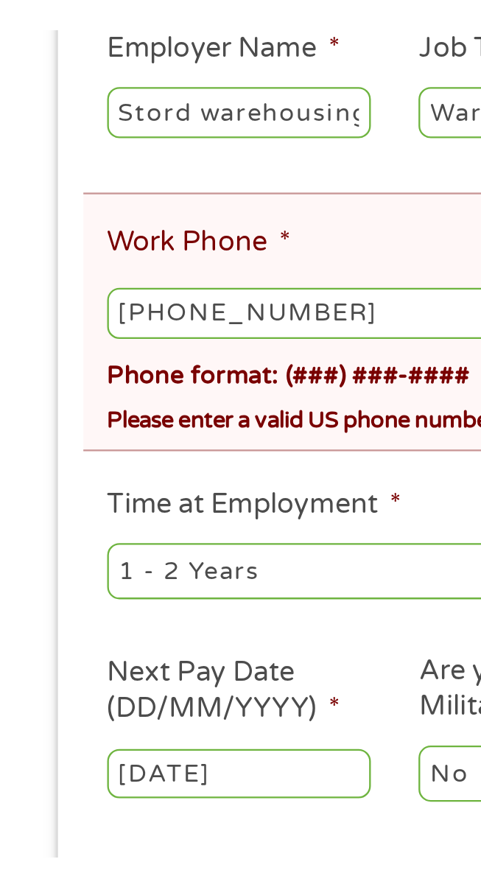
scroll to position [11, 0]
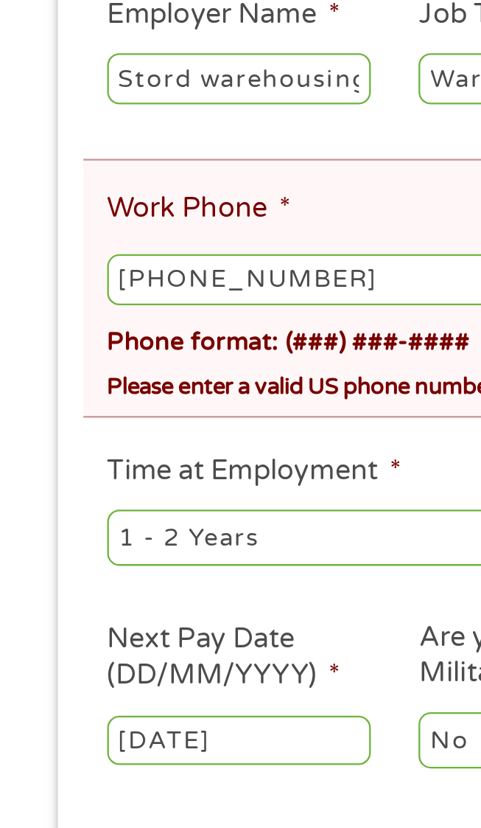
click at [165, 467] on input "(778) 251-5271" at bounding box center [240, 471] width 388 height 22
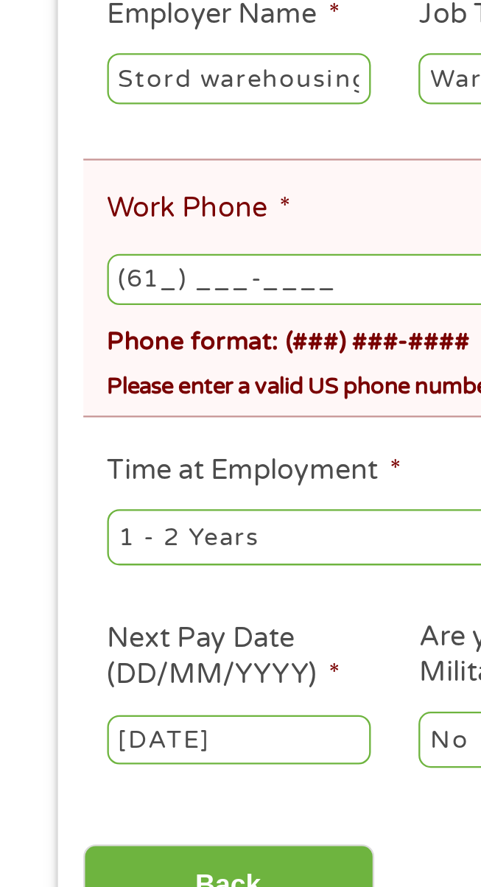
type input "(615) ___-____"
type input "(___) ___-____"
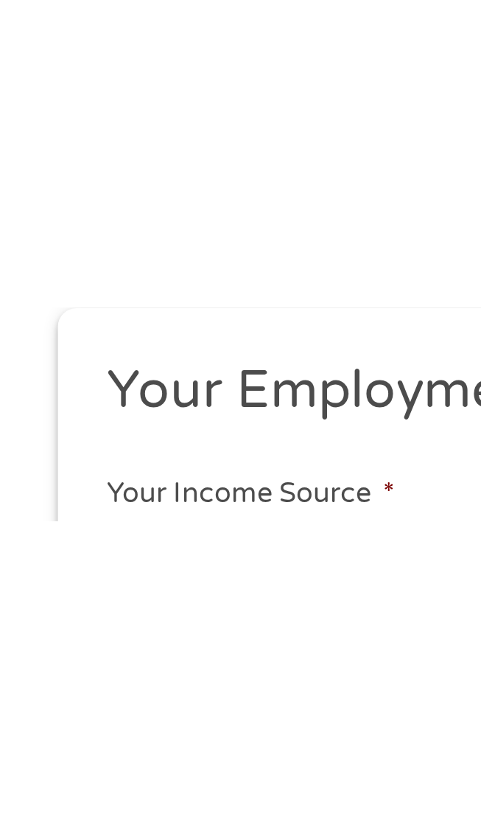
scroll to position [43, 0]
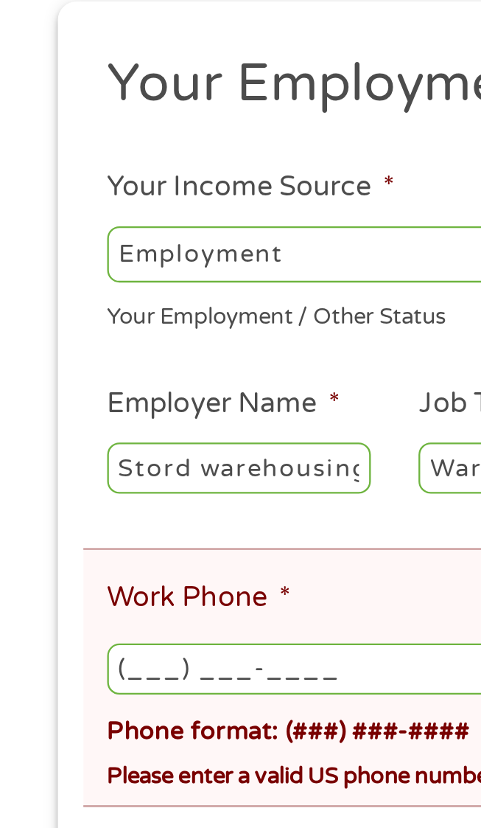
click at [149, 442] on input "(___) ___-____" at bounding box center [240, 439] width 388 height 22
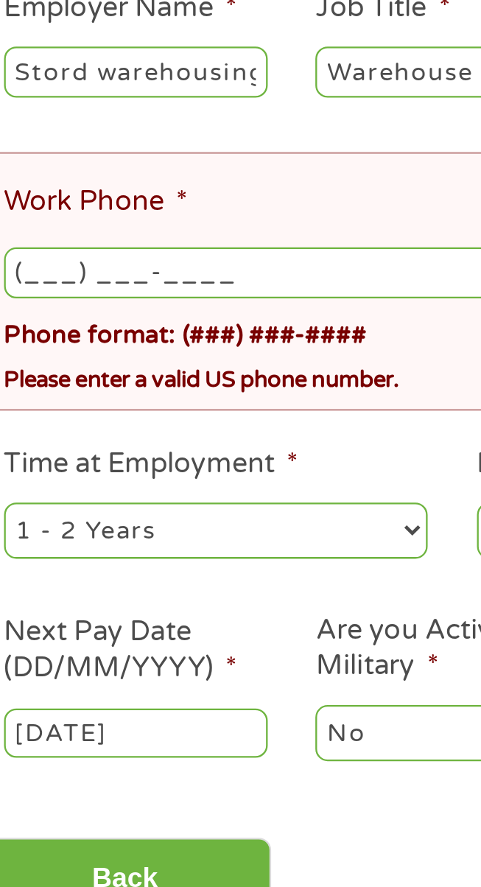
click at [63, 437] on input "(___) ___-____" at bounding box center [240, 439] width 388 height 22
click at [60, 439] on input "(___) ___-____" at bounding box center [240, 439] width 388 height 22
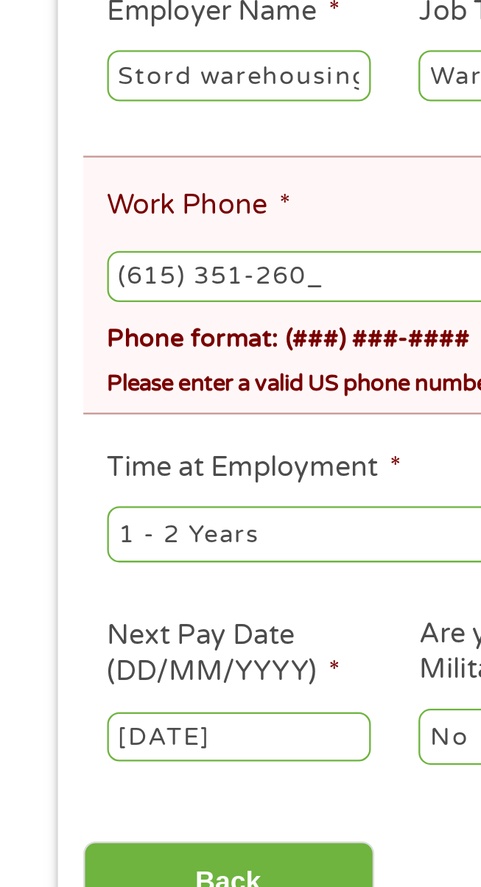
type input "(615) 351-2606"
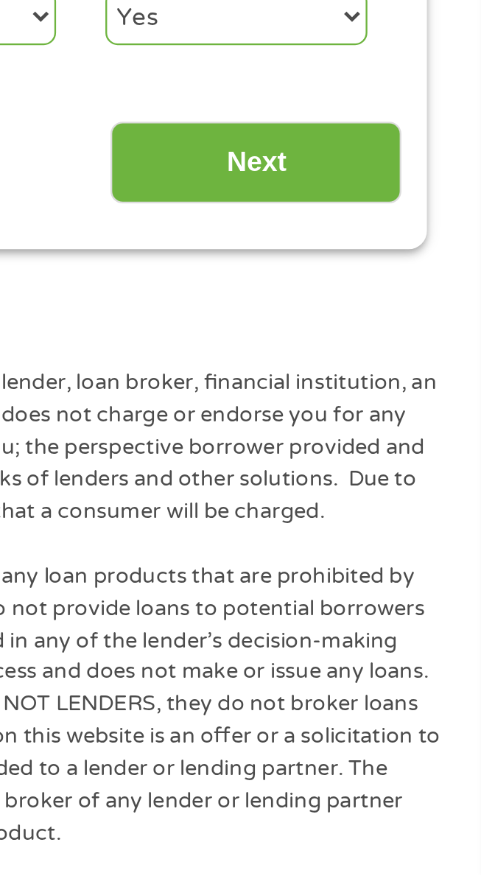
scroll to position [166, 0]
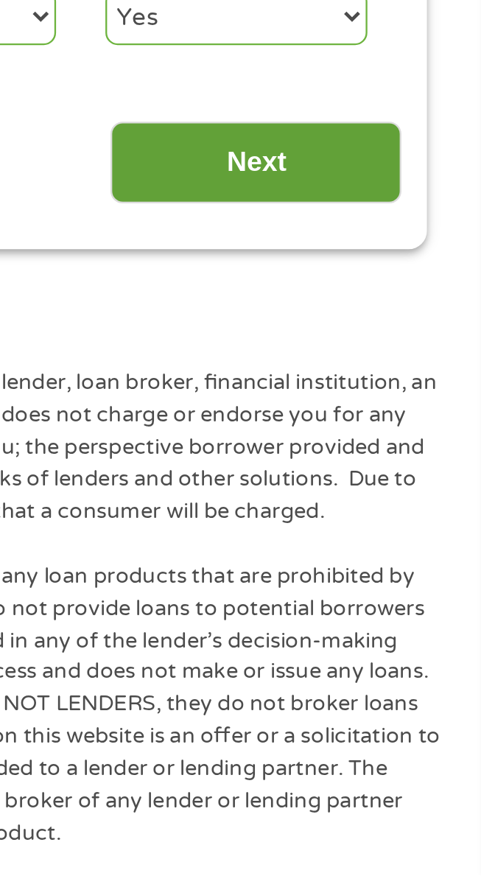
click at [416, 575] on input "Next" at bounding box center [382, 579] width 126 height 36
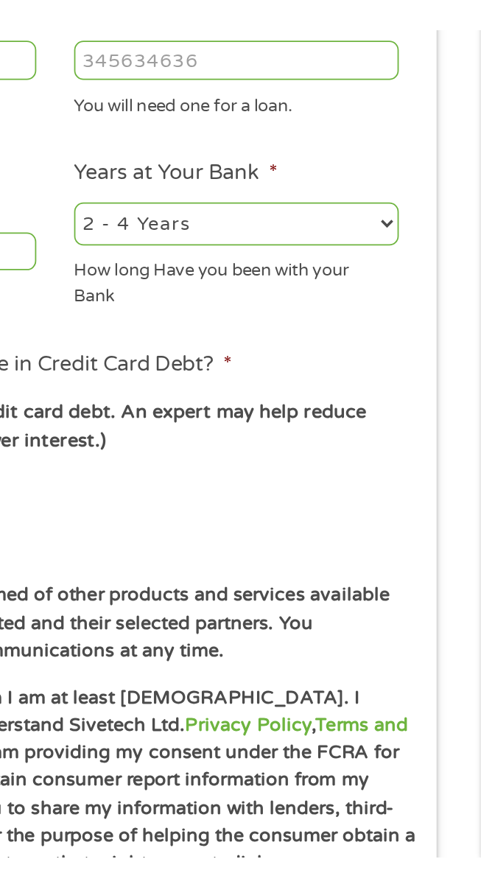
scroll to position [0, 0]
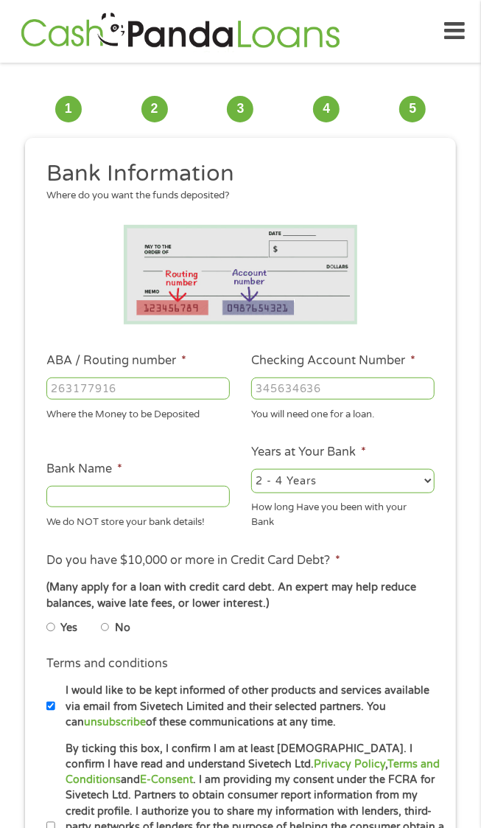
click at [203, 389] on input "ABA / Routing number *" at bounding box center [138, 388] width 184 height 22
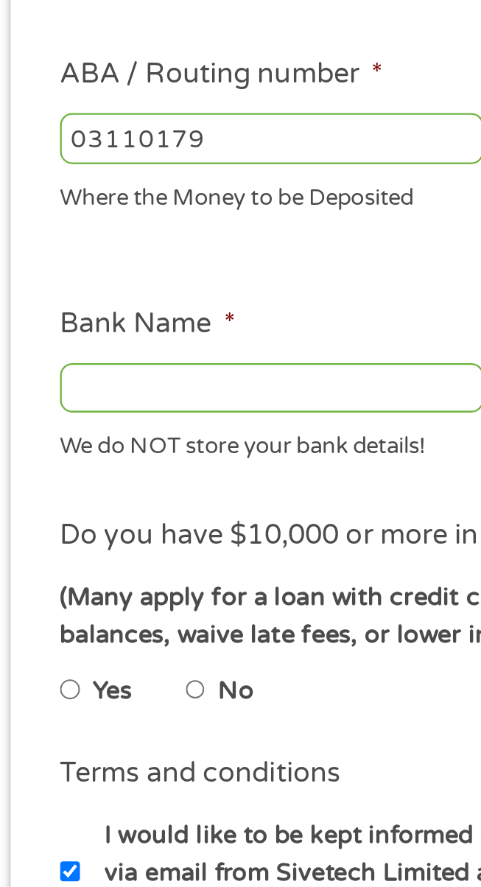
type input "03110179"
click at [190, 495] on input "Bank Name *" at bounding box center [138, 497] width 184 height 22
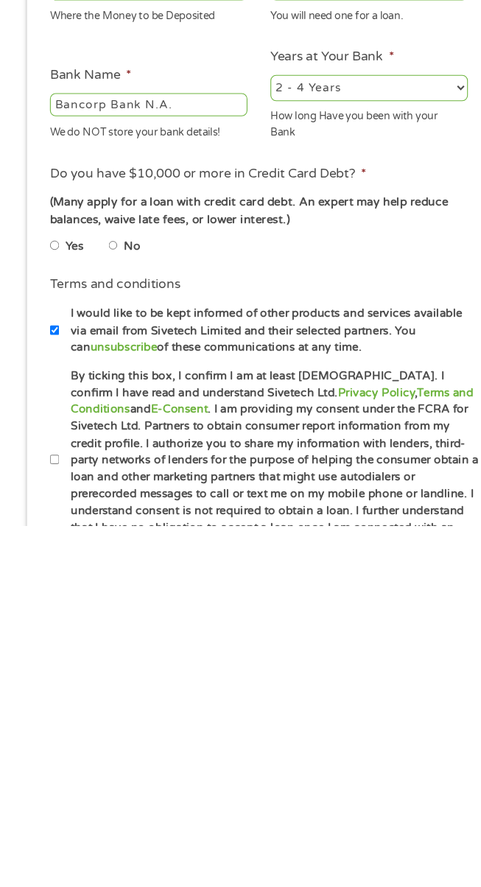
type input "Bancorp Bank N.A."
click at [127, 624] on label "No" at bounding box center [122, 628] width 15 height 16
click at [110, 624] on input "No" at bounding box center [105, 627] width 9 height 18
radio input "true"
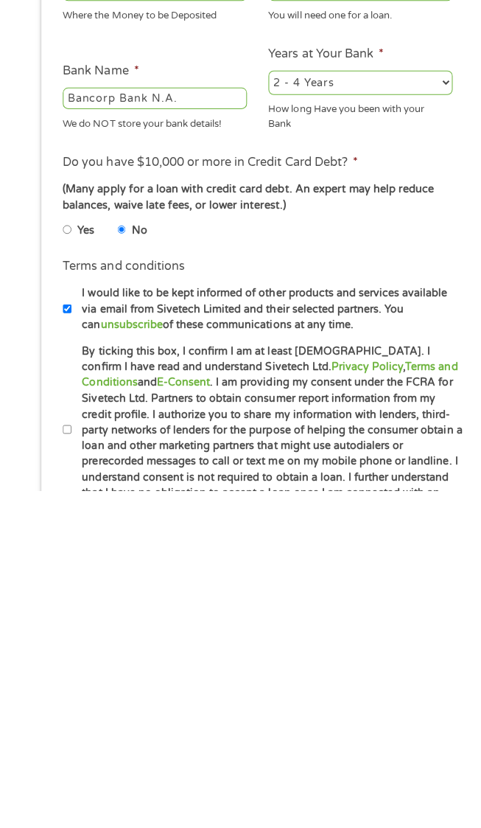
scroll to position [4, 0]
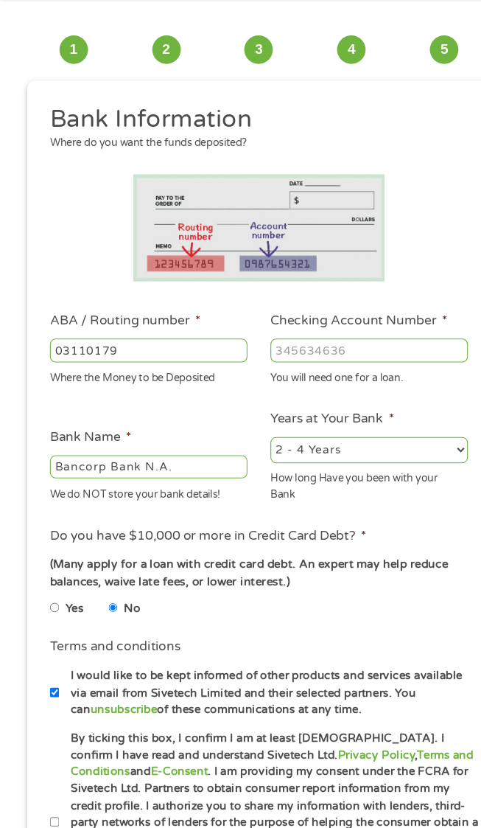
click at [387, 472] on select "2 - 4 Years 6 - 12 Months 1 - 2 Years Over 4 Years" at bounding box center [343, 477] width 184 height 24
click at [383, 383] on input "Checking Account Number *" at bounding box center [343, 385] width 184 height 22
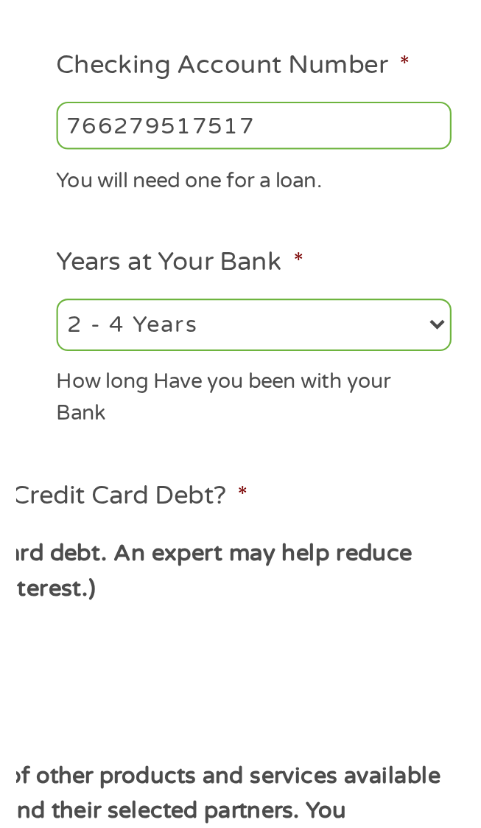
scroll to position [10, 0]
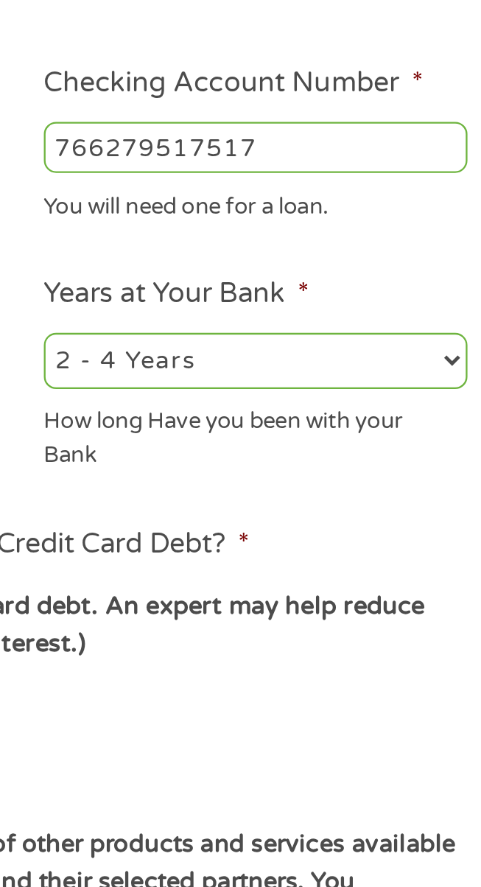
type input "766279517517"
click at [425, 472] on select "2 - 4 Years 6 - 12 Months 1 - 2 Years Over 4 Years" at bounding box center [343, 471] width 184 height 24
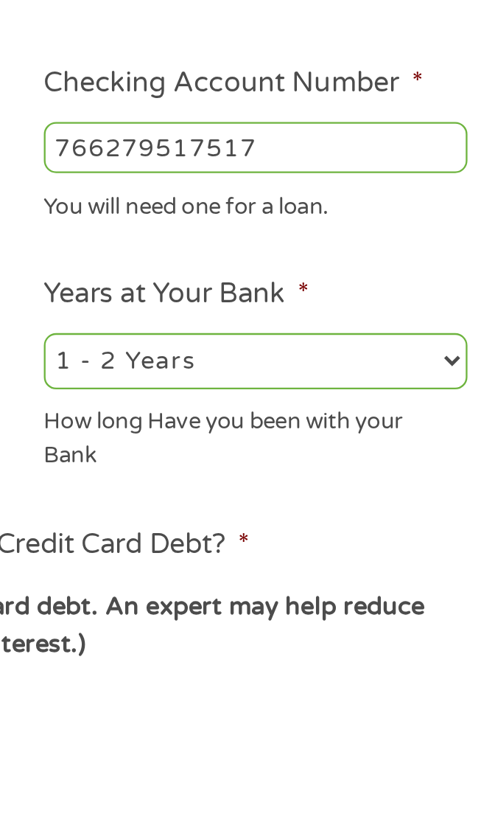
select select "12months"
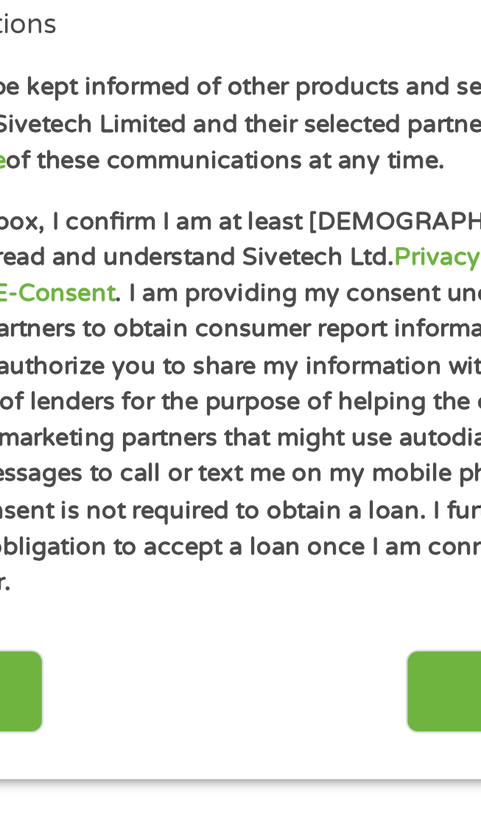
scroll to position [196, 0]
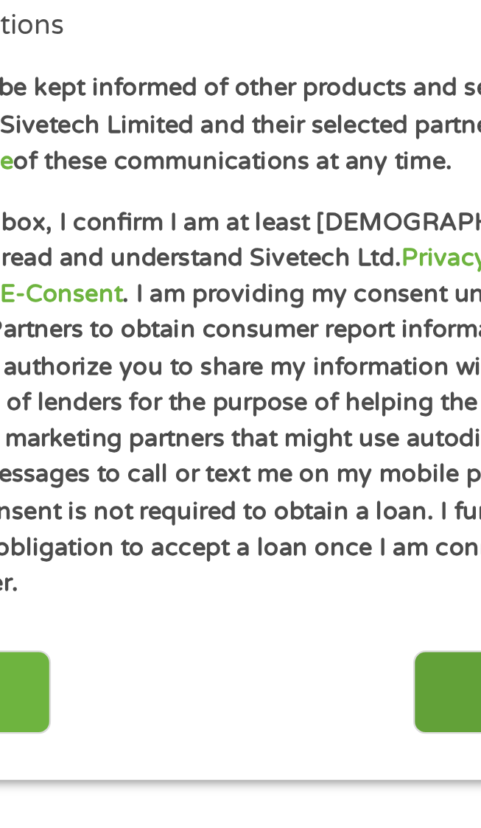
click at [338, 740] on input "Next" at bounding box center [382, 756] width 126 height 36
click at [335, 741] on input "Next" at bounding box center [382, 756] width 126 height 36
click at [336, 738] on input "Next" at bounding box center [382, 756] width 126 height 36
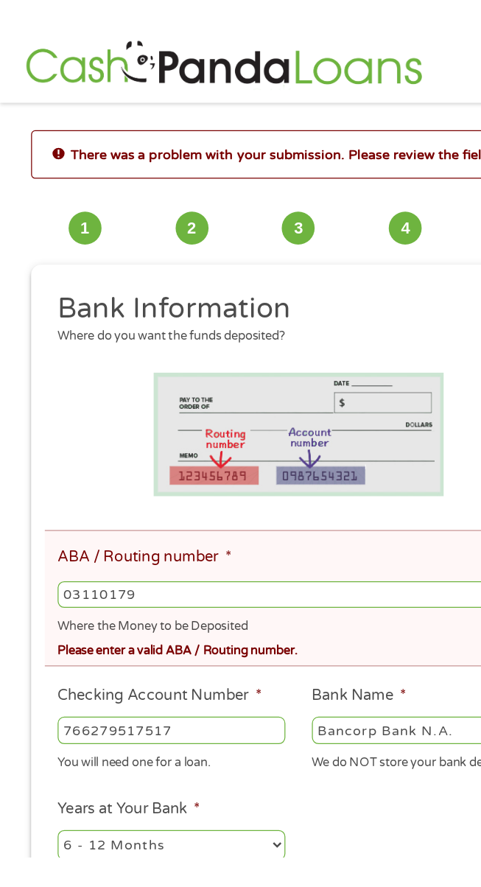
scroll to position [0, 0]
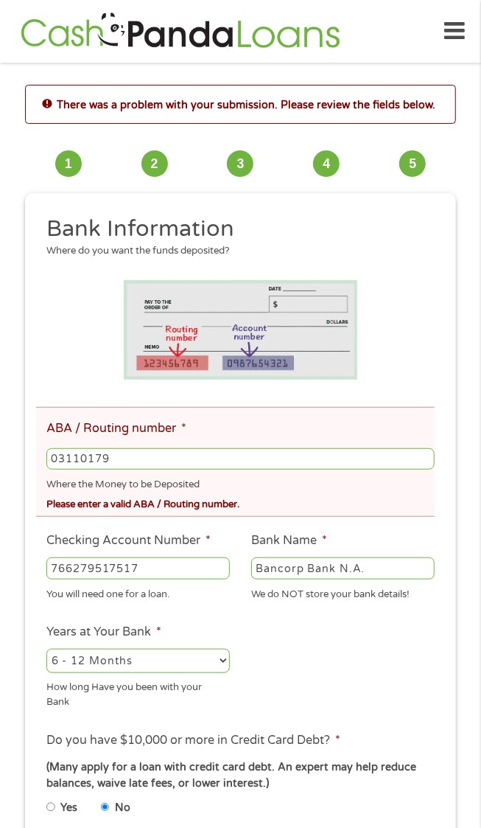
click at [310, 466] on input "03110179" at bounding box center [240, 459] width 388 height 22
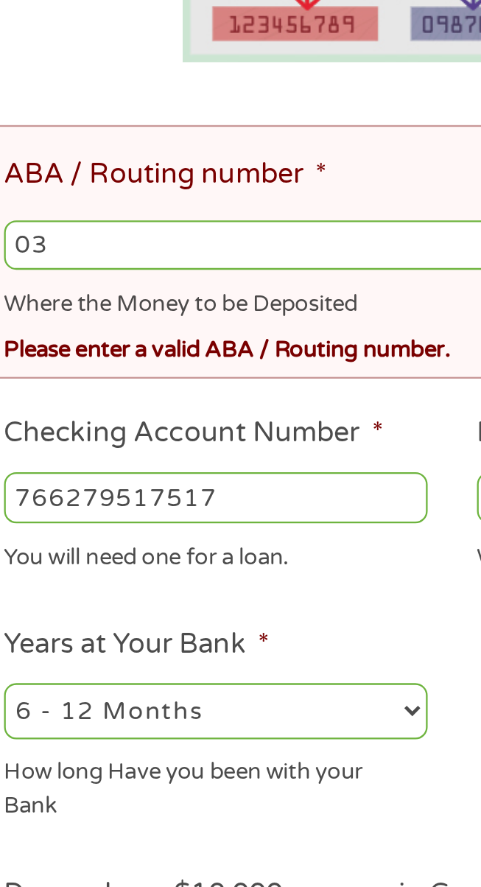
type input "0"
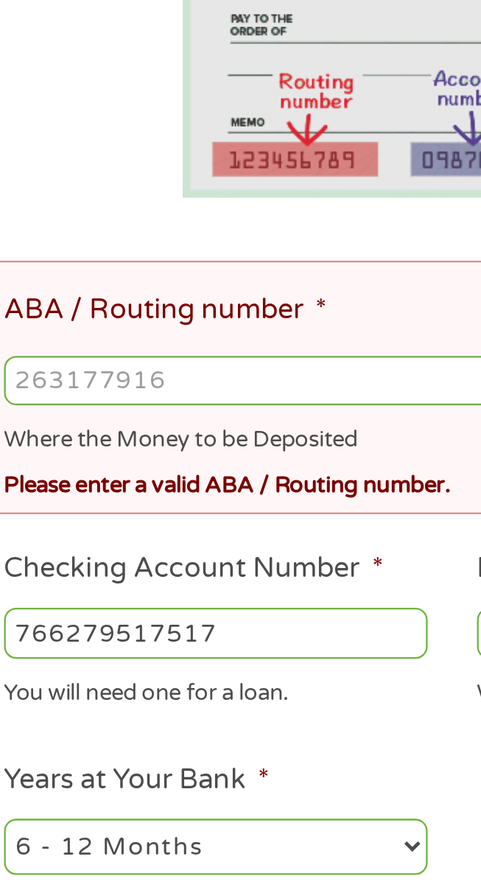
click at [193, 463] on input "ABA / Routing number *" at bounding box center [240, 459] width 388 height 22
type input "031101279"
type input "THE BANCORP BANK"
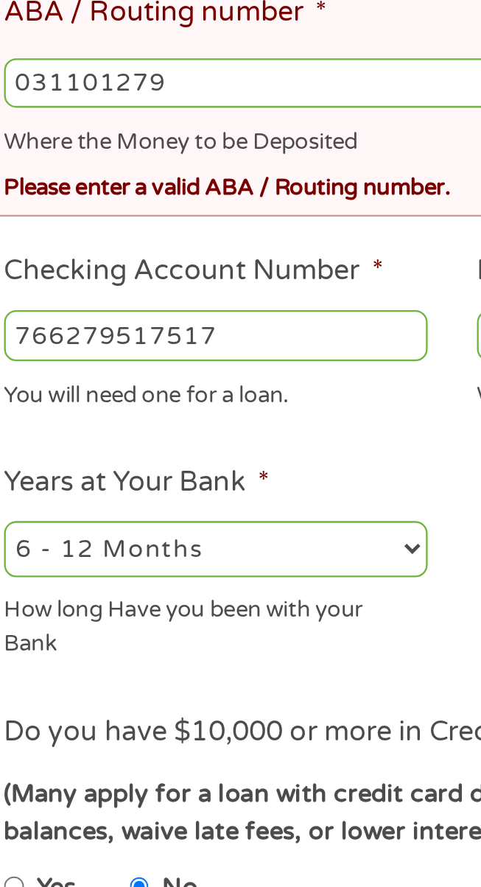
type input "031101279"
click at [212, 573] on input "766279517517" at bounding box center [138, 568] width 184 height 22
click at [81, 572] on input "766279517517" at bounding box center [138, 568] width 184 height 22
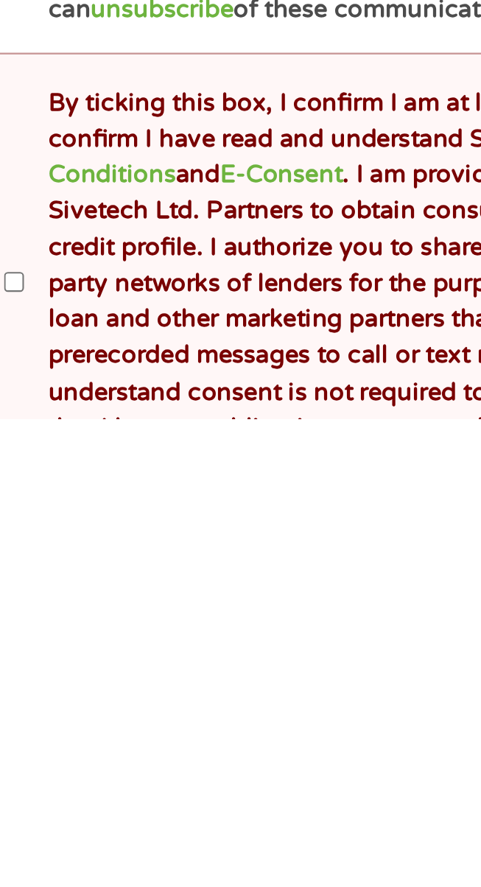
type input "766179517517"
click at [55, 829] on input "By ticking this box, I confirm I am at least 18 years old. I confirm I have rea…" at bounding box center [50, 829] width 9 height 18
checkbox input "true"
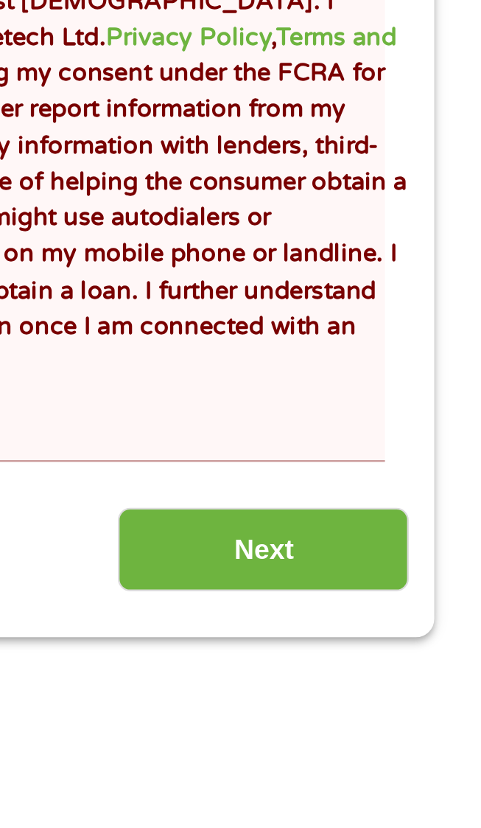
scroll to position [404, 0]
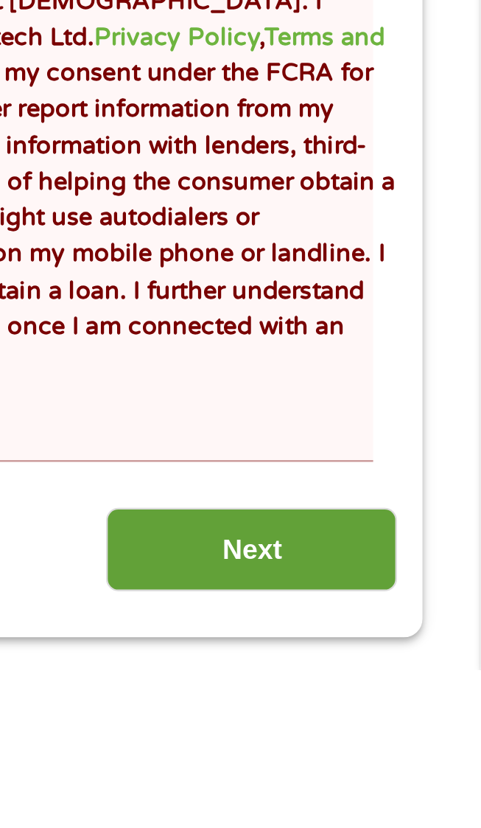
click at [409, 765] on input "Next" at bounding box center [382, 776] width 126 height 36
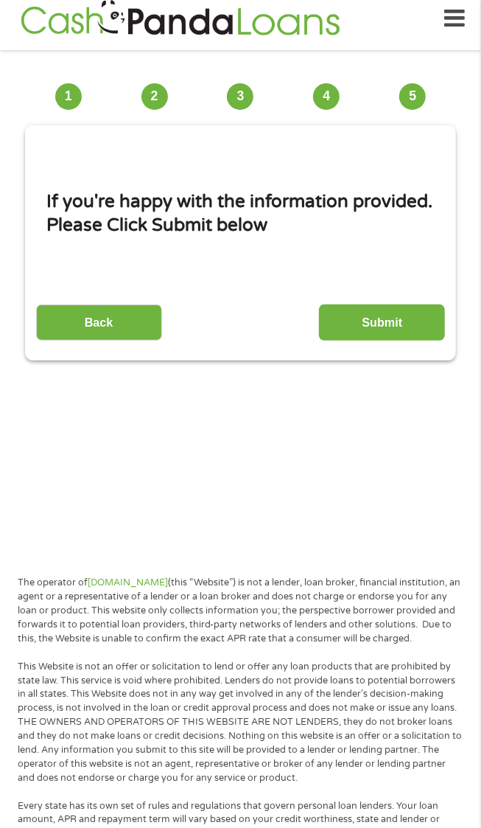
scroll to position [15, 0]
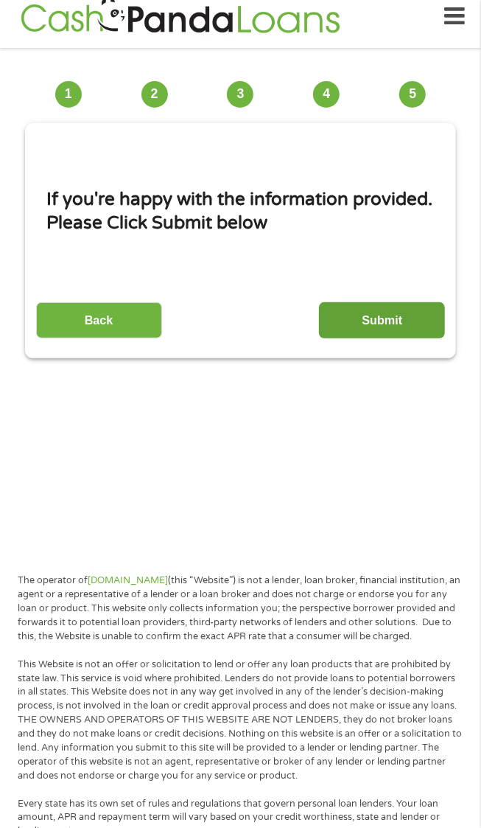
click at [421, 309] on input "Submit" at bounding box center [382, 320] width 126 height 36
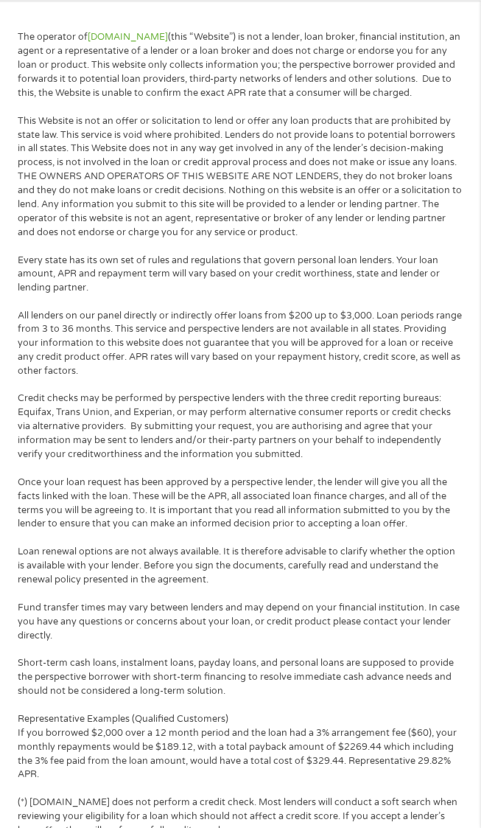
scroll to position [0, 0]
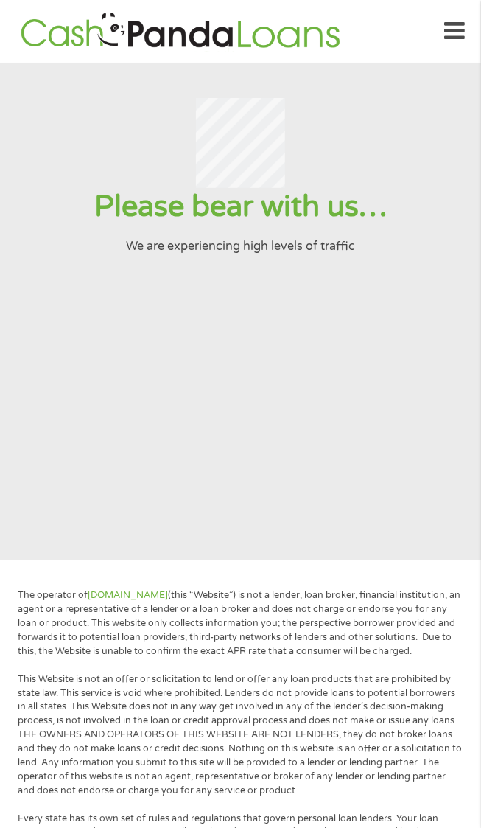
click at [371, 255] on p "We are experiencing high levels of traffic" at bounding box center [240, 246] width 445 height 18
click at [349, 255] on p "We are experiencing high levels of traffic" at bounding box center [240, 246] width 445 height 18
click at [458, 24] on icon at bounding box center [454, 31] width 21 height 36
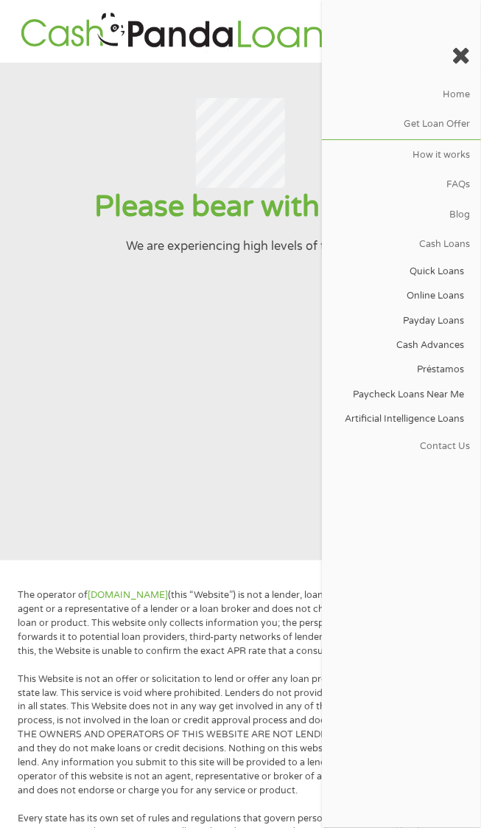
click at [457, 49] on icon at bounding box center [462, 55] width 18 height 24
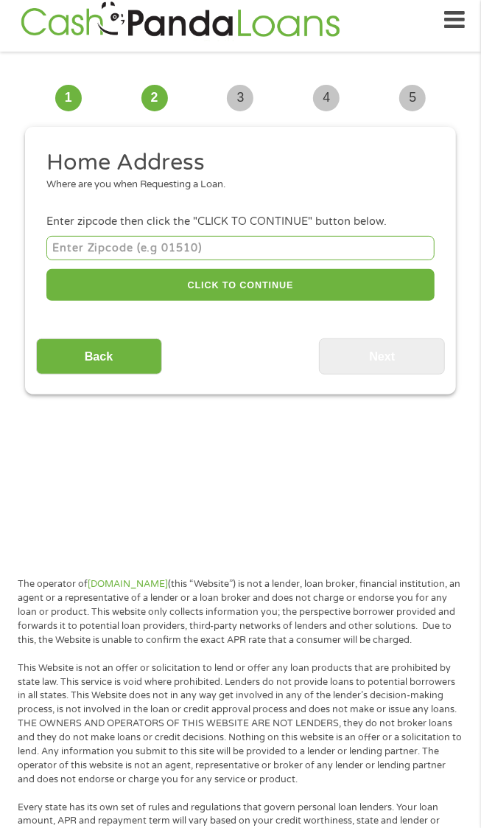
click at [355, 220] on div "Enter zipcode then click the "CLICK TO CONTINUE" button below." at bounding box center [240, 222] width 388 height 16
click at [341, 246] on input "number" at bounding box center [240, 248] width 388 height 24
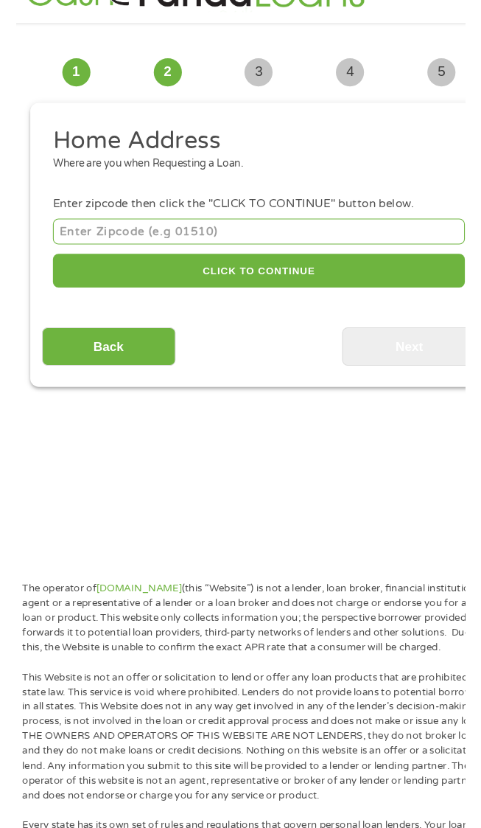
scroll to position [11, 0]
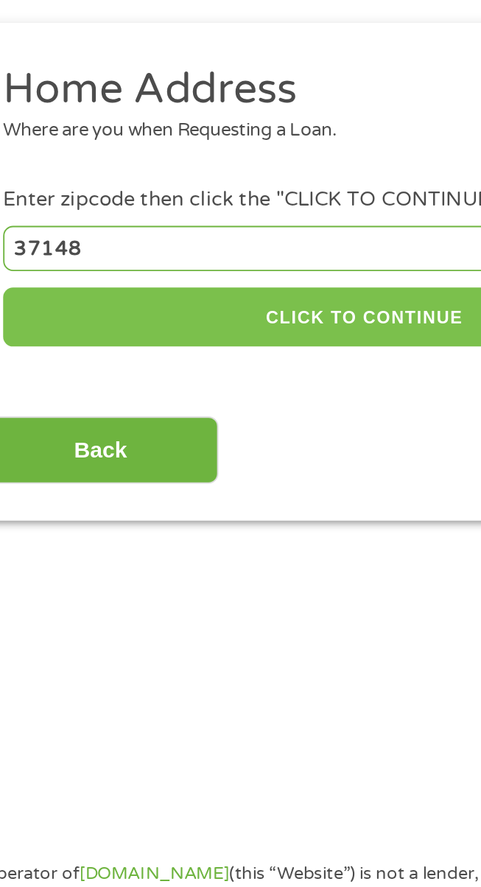
type input "37148"
click at [266, 287] on button "CLICK TO CONTINUE" at bounding box center [240, 285] width 388 height 32
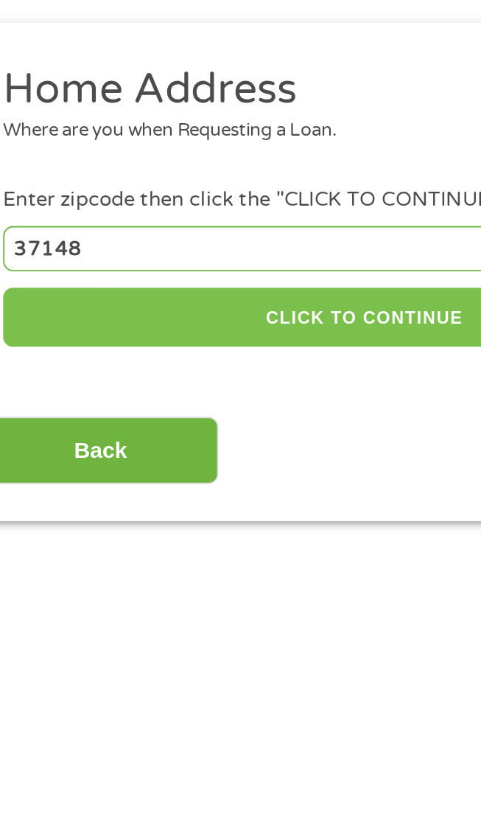
type input "37148"
type input "Portland"
select select "Tennessee"
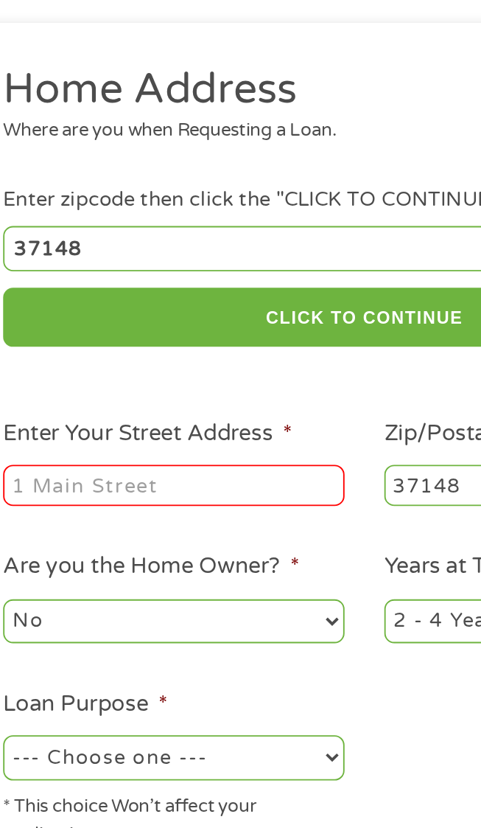
click at [213, 375] on input "Enter Your Street Address *" at bounding box center [138, 375] width 184 height 22
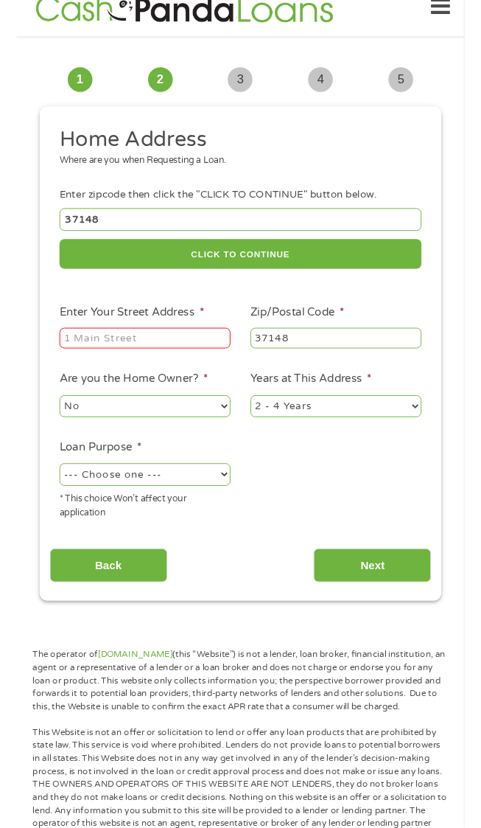
scroll to position [0, 0]
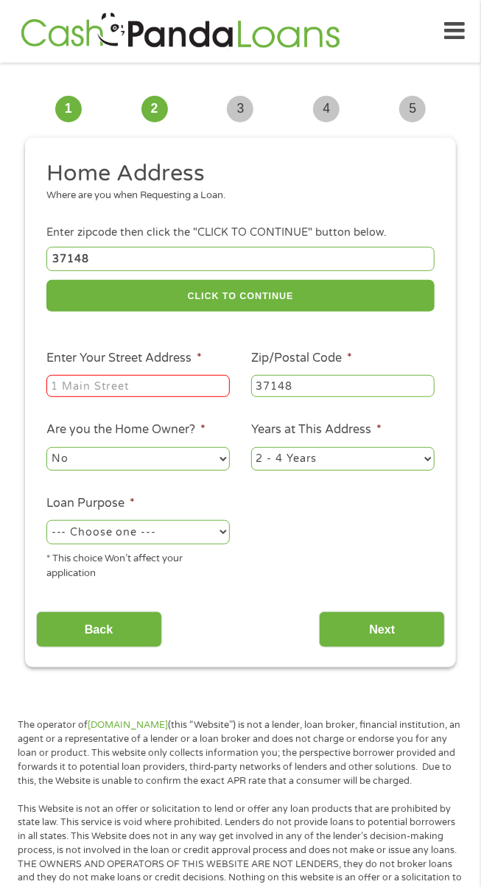
click at [455, 23] on icon at bounding box center [454, 31] width 21 height 36
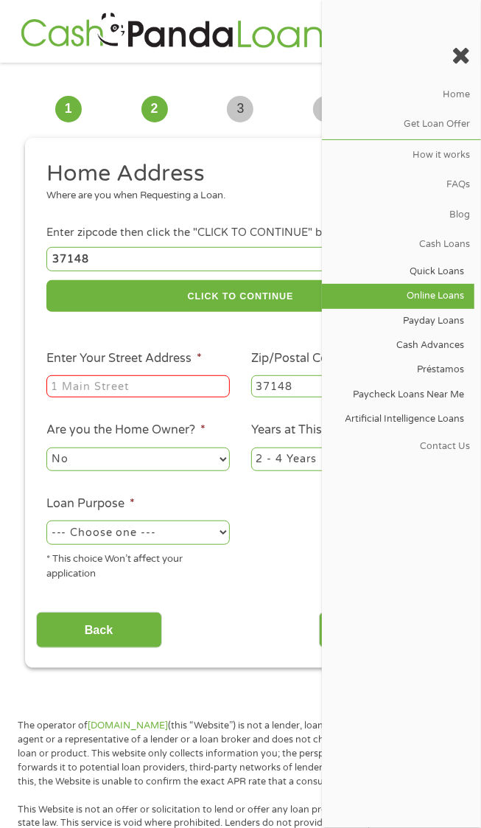
click at [451, 296] on link "Online Loans" at bounding box center [398, 296] width 153 height 24
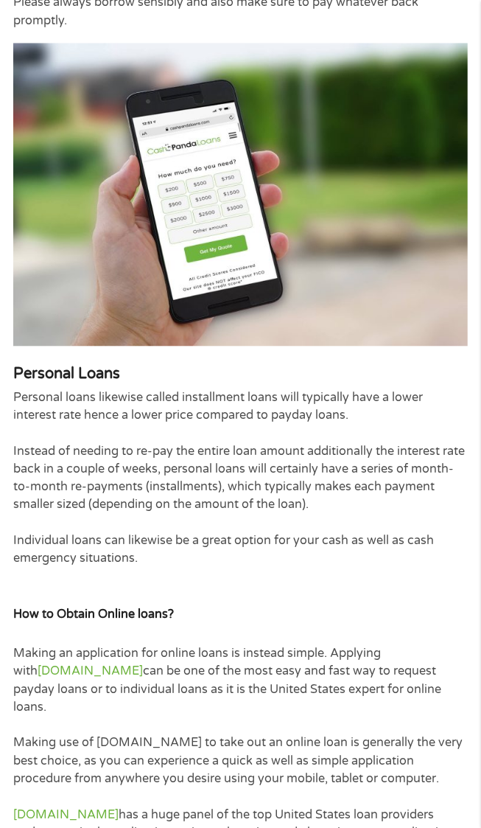
scroll to position [2670, 0]
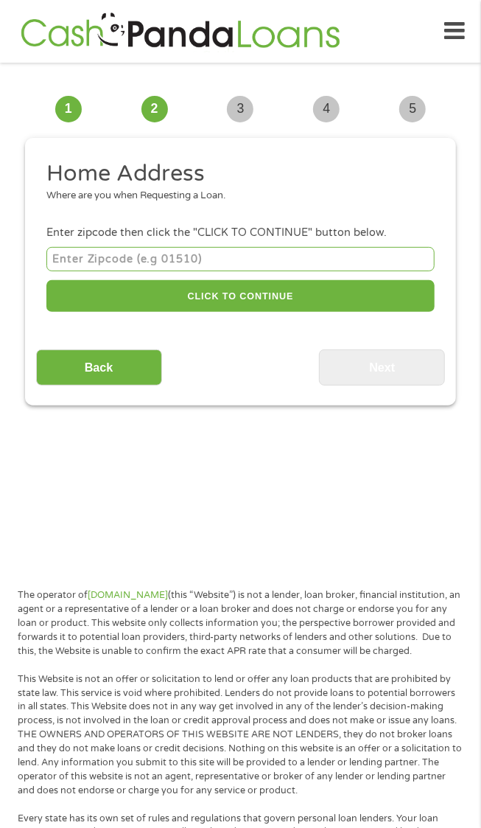
scroll to position [11, 0]
